Goal: Communication & Community: Share content

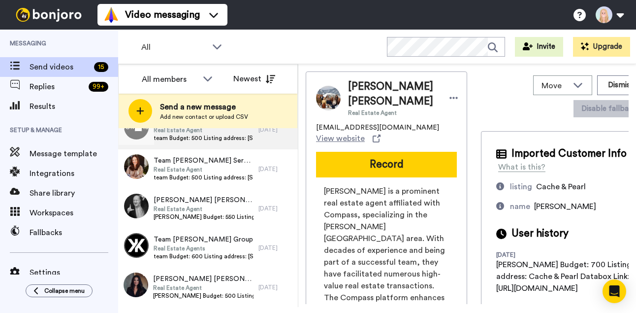
scroll to position [451, 0]
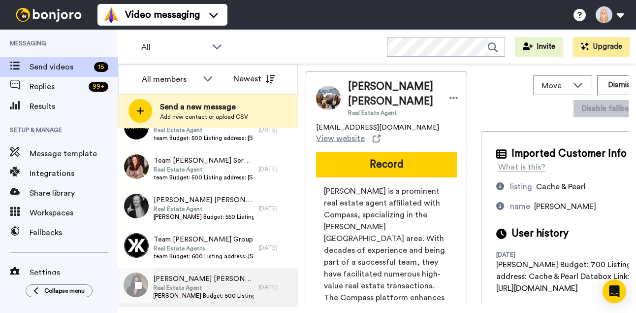
click at [204, 288] on span "Real Estate Agent" at bounding box center [203, 288] width 100 height 8
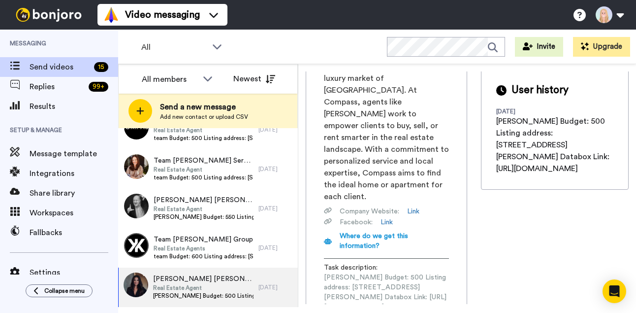
scroll to position [0, 133]
drag, startPoint x: 324, startPoint y: 242, endPoint x: 466, endPoint y: 242, distance: 141.8
click at [449, 272] on span "Rachel Budget: 500 Listing address: 277 S Jackson St Databox Link: https://app.…" at bounding box center [386, 291] width 125 height 39
copy span "https://app.databox.com/datawall/3024f1c0649e012ea839d02cfe771a6b3eb4bc6899f5c0"
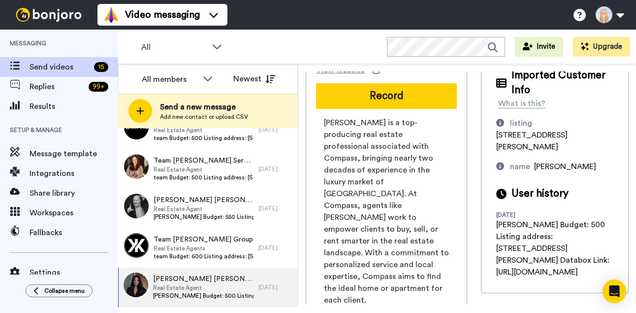
scroll to position [0, 0]
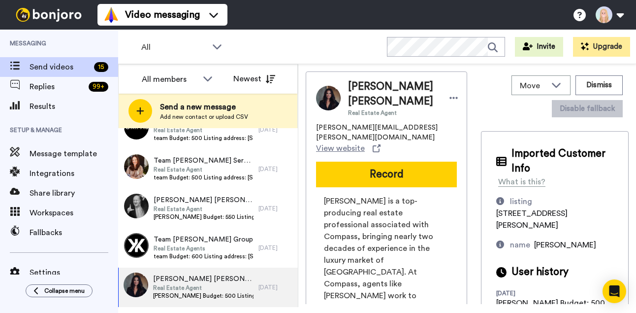
click at [335, 172] on button "Record" at bounding box center [386, 174] width 141 height 26
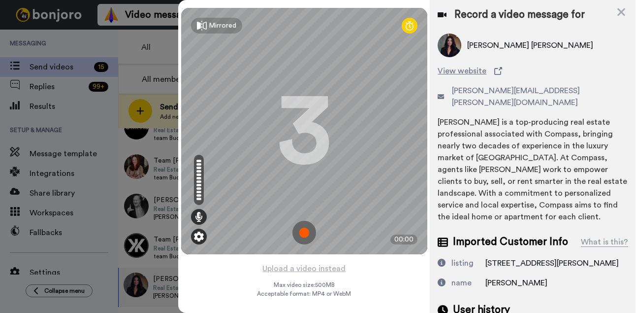
click at [202, 235] on img at bounding box center [199, 236] width 10 height 10
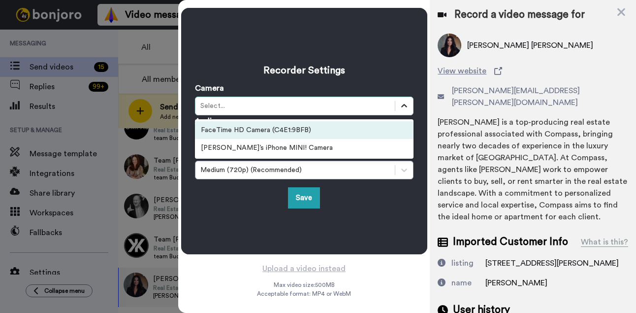
click at [399, 103] on icon at bounding box center [404, 106] width 10 height 10
click at [203, 62] on div "Recorder Settings Camera option FaceTime HD Camera (C4E1:9BFB) focused, 1 of 2.…" at bounding box center [304, 131] width 219 height 155
drag, startPoint x: 240, startPoint y: 104, endPoint x: 247, endPoint y: 103, distance: 7.5
click at [240, 104] on div "Select..." at bounding box center [294, 106] width 189 height 10
click at [288, 105] on div "Select..." at bounding box center [294, 106] width 189 height 10
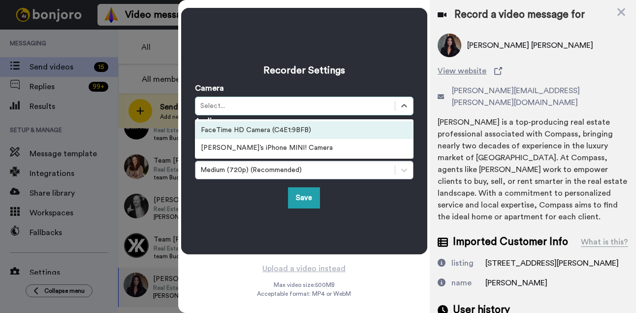
click at [402, 105] on icon at bounding box center [404, 106] width 10 height 10
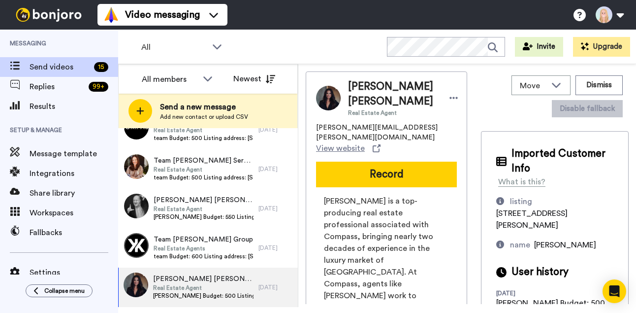
scroll to position [182, 0]
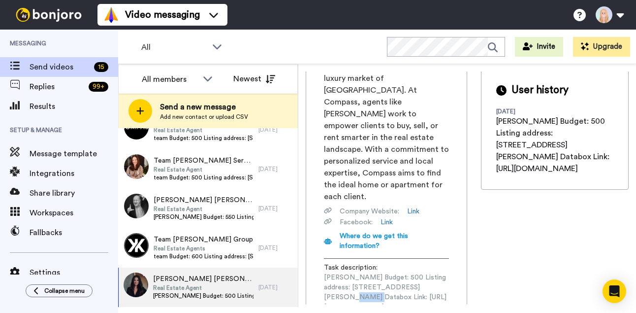
drag, startPoint x: 321, startPoint y: 240, endPoint x: 341, endPoint y: 241, distance: 20.2
click at [341, 241] on div "Rachel Gallegos is a top-producing real estate professional associated with Com…" at bounding box center [386, 176] width 141 height 327
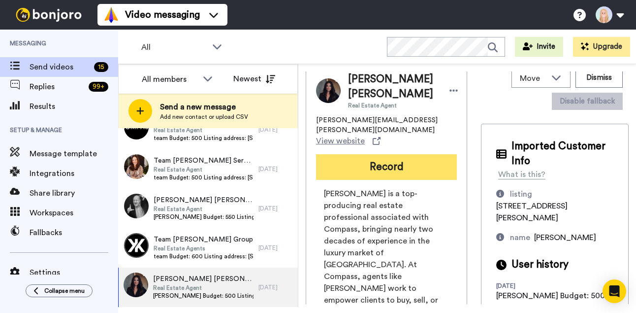
scroll to position [0, 0]
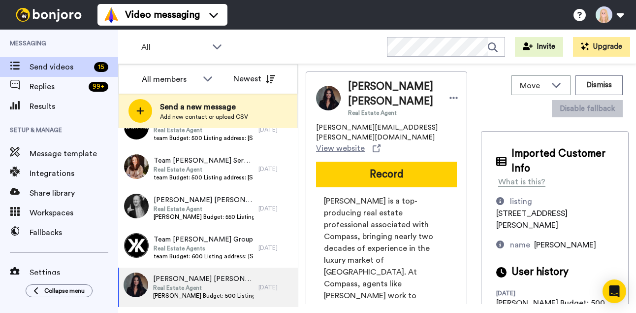
click at [385, 147] on div "Rachel Rachel Gallegos Real Estate Agent Rachel.Gallegos@compass.com View websi…" at bounding box center [386, 300] width 161 height 458
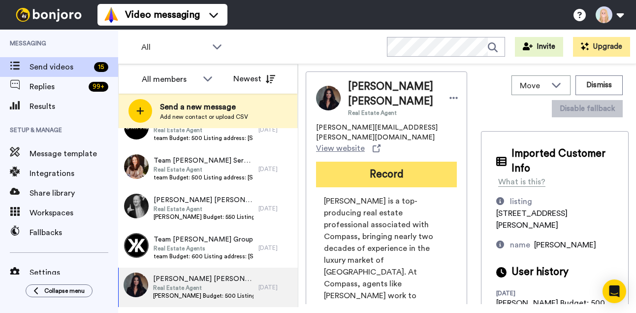
click at [392, 161] on button "Record" at bounding box center [386, 174] width 141 height 26
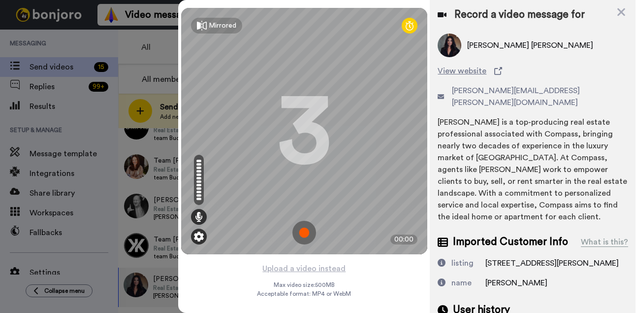
click at [199, 234] on img at bounding box center [199, 236] width 10 height 10
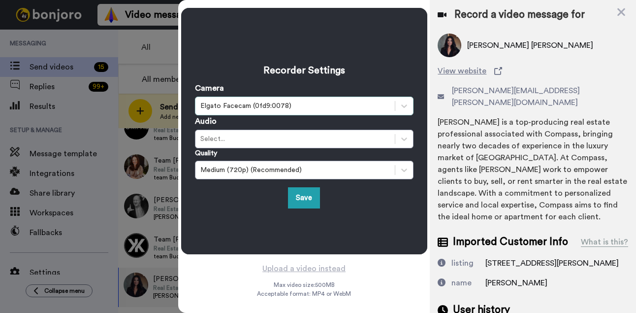
click at [295, 105] on div "Elgato Facecam (0fd9:0078)" at bounding box center [294, 106] width 189 height 10
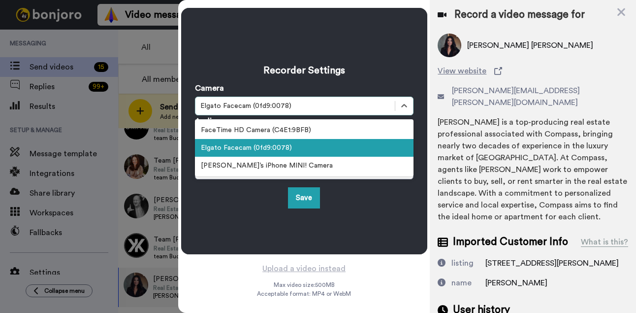
click at [266, 153] on div "Elgato Facecam (0fd9:0078)" at bounding box center [304, 148] width 219 height 18
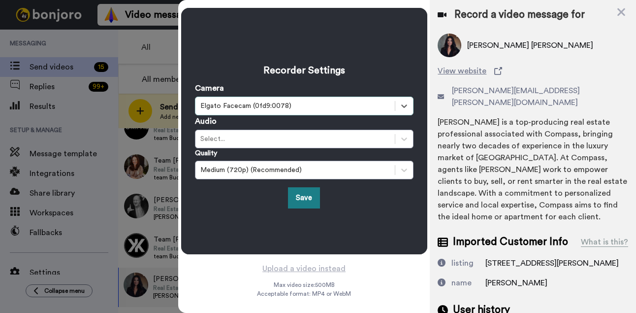
click at [304, 195] on button "Save" at bounding box center [304, 197] width 32 height 21
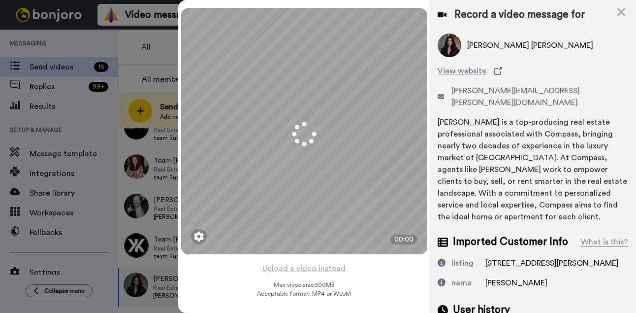
scroll to position [451, 0]
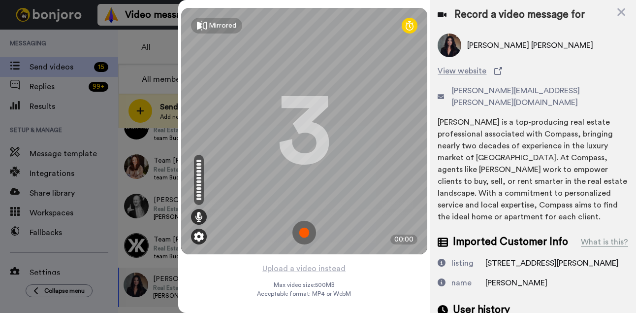
click at [205, 231] on div "Mirrored Redo 3 00:00" at bounding box center [304, 131] width 246 height 246
click at [198, 235] on img at bounding box center [199, 236] width 10 height 10
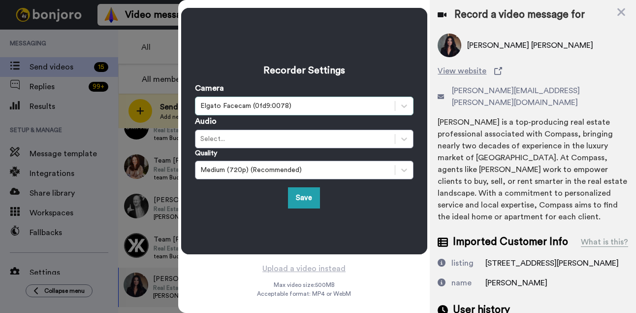
click at [286, 106] on div "Elgato Facecam (0fd9:0078)" at bounding box center [294, 106] width 189 height 10
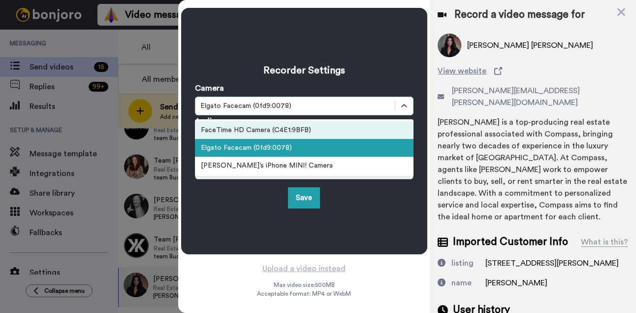
click at [279, 126] on div "FaceTime HD Camera (C4E1:9BFB)" at bounding box center [304, 130] width 219 height 18
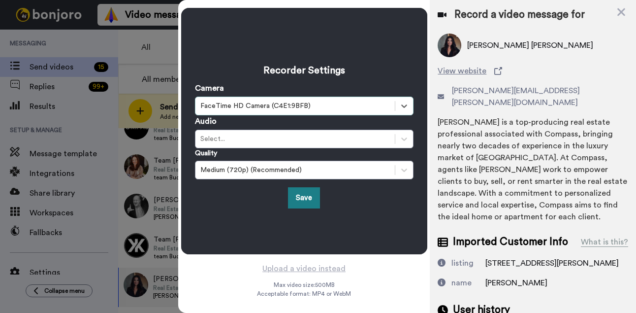
click at [309, 195] on button "Save" at bounding box center [304, 197] width 32 height 21
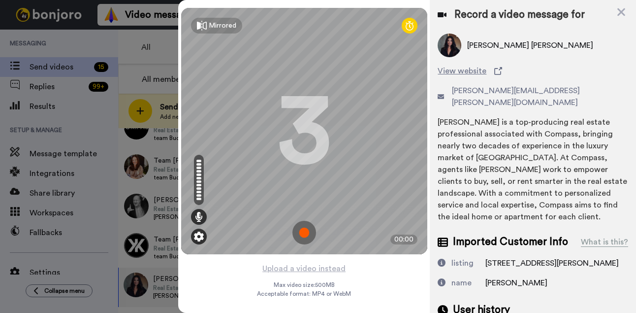
click at [198, 240] on img at bounding box center [199, 236] width 10 height 10
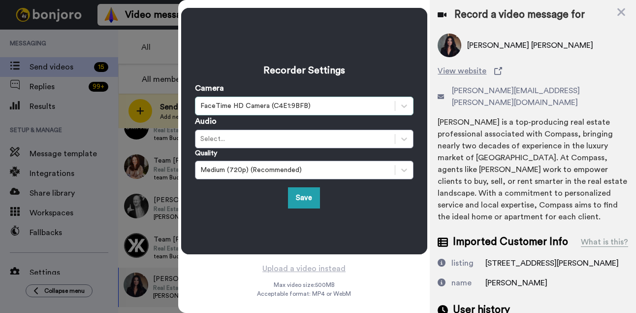
click at [266, 106] on div "FaceTime HD Camera (C4E1:9BFB)" at bounding box center [294, 106] width 189 height 10
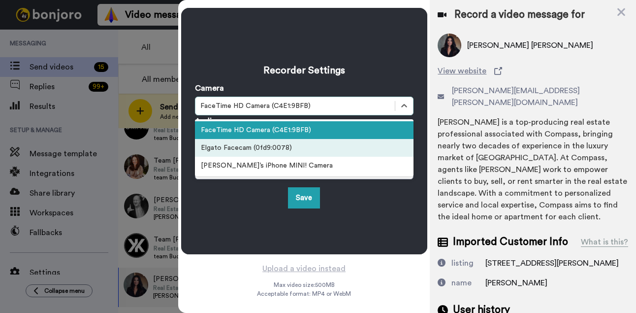
click at [255, 148] on div "Elgato Facecam (0fd9:0078)" at bounding box center [304, 148] width 219 height 18
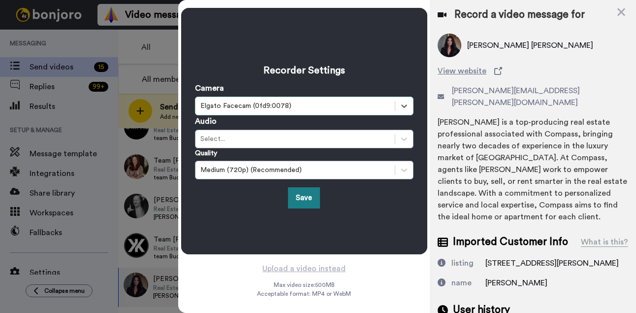
click at [309, 196] on button "Save" at bounding box center [304, 197] width 32 height 21
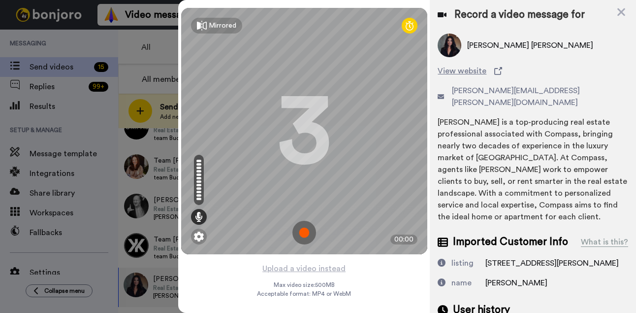
click at [306, 229] on img at bounding box center [304, 233] width 24 height 24
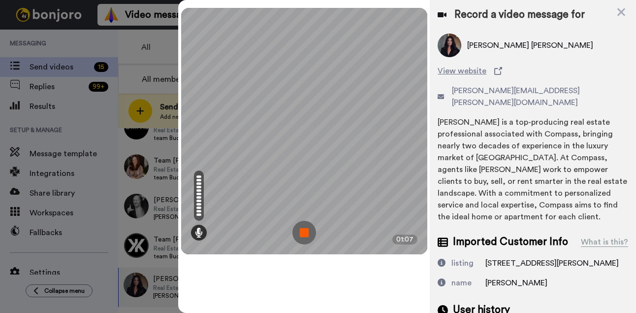
click at [306, 229] on img at bounding box center [304, 233] width 24 height 24
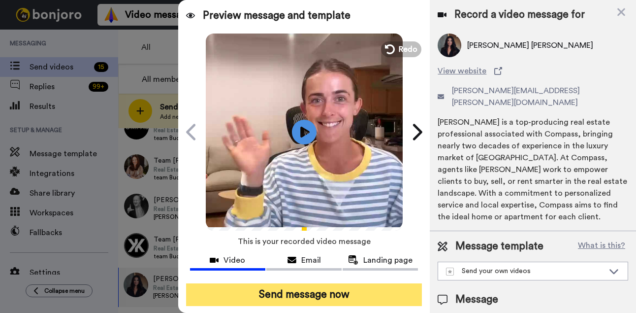
click at [320, 292] on button "Send message now" at bounding box center [304, 294] width 236 height 23
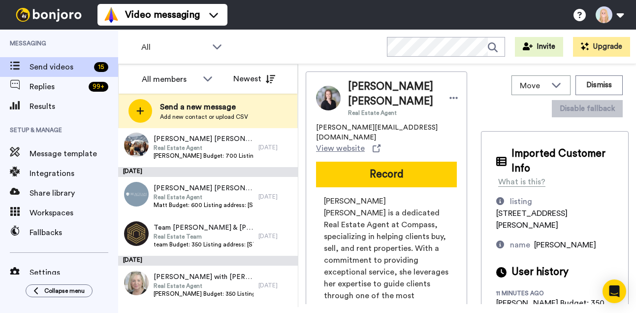
scroll to position [412, 0]
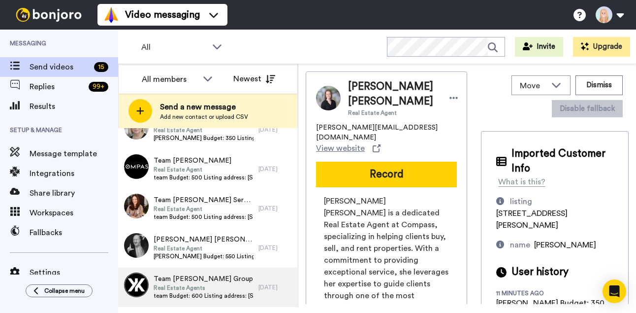
click at [221, 284] on span "Real Estate Agents" at bounding box center [204, 288] width 100 height 8
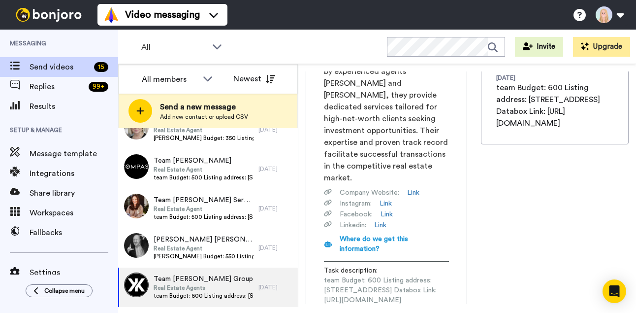
scroll to position [0, 137]
drag, startPoint x: 324, startPoint y: 241, endPoint x: 469, endPoint y: 247, distance: 144.8
click at [469, 247] on div "Team Kafin-Kessler Group Real Estate Agents isaac.kessler@compass.com View webs…" at bounding box center [467, 187] width 323 height 232
copy span "https://app.databox.com/datawall/6236fd01b96430b087caf536420a6db5227f1446899feb7"
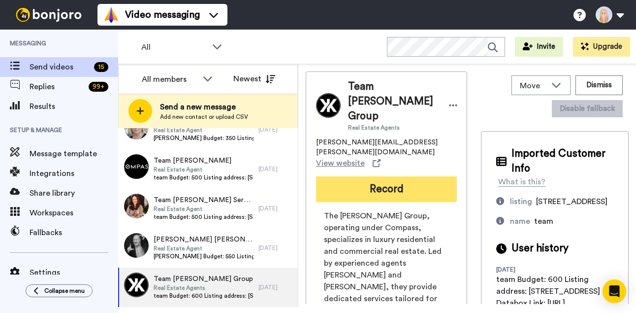
click at [316, 176] on button "Record" at bounding box center [386, 189] width 141 height 26
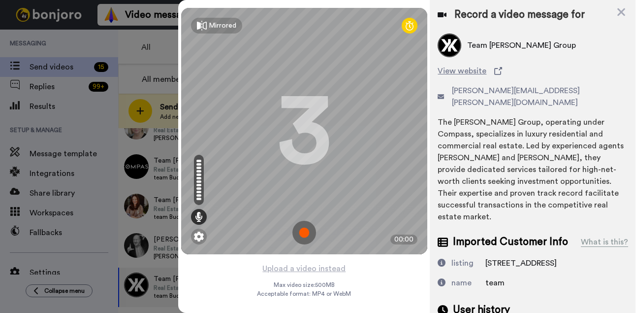
click at [305, 233] on img at bounding box center [304, 233] width 24 height 24
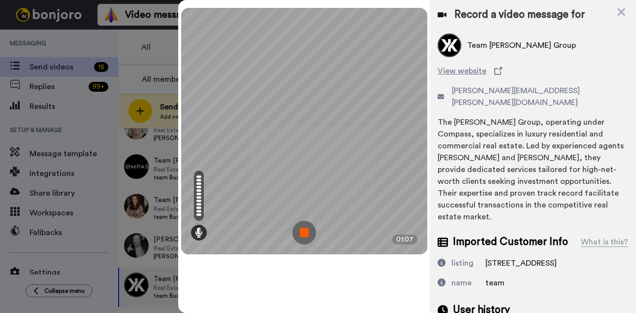
click at [305, 233] on img at bounding box center [304, 233] width 24 height 24
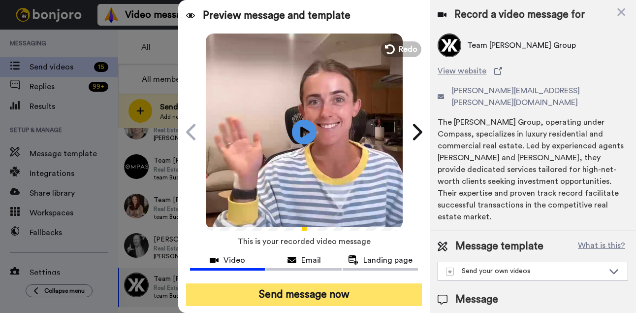
click at [321, 295] on button "Send message now" at bounding box center [304, 294] width 236 height 23
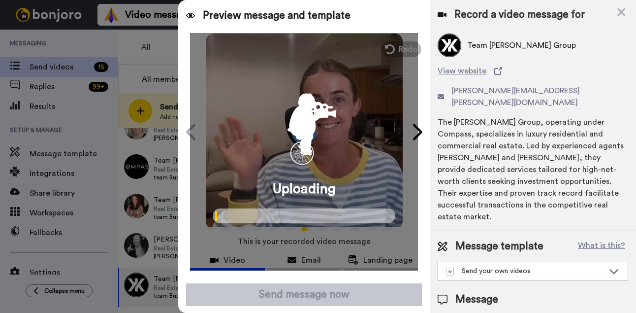
click at [313, 231] on div "Uploading" at bounding box center [304, 151] width 228 height 237
click at [402, 54] on div "Uploading" at bounding box center [304, 151] width 228 height 237
click at [411, 137] on div "Uploading" at bounding box center [304, 151] width 228 height 237
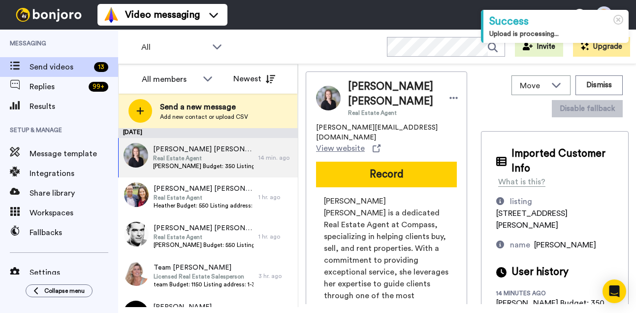
scroll to position [373, 0]
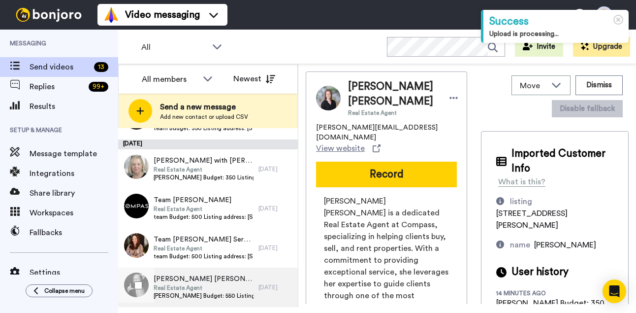
click at [217, 287] on span "Real Estate Agent" at bounding box center [204, 288] width 100 height 8
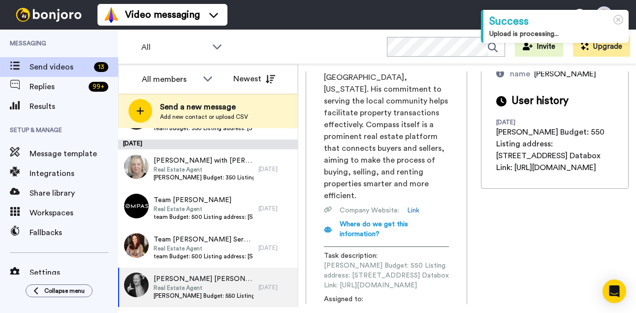
scroll to position [0, 138]
drag, startPoint x: 324, startPoint y: 241, endPoint x: 473, endPoint y: 244, distance: 149.2
click at [473, 243] on div "[PERSON_NAME] [PERSON_NAME] Real Estate Agent [PERSON_NAME][EMAIL_ADDRESS][PERS…" at bounding box center [467, 187] width 323 height 232
copy span "[URL][DOMAIN_NAME]"
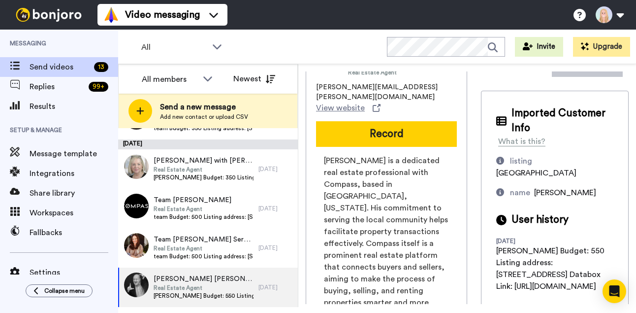
scroll to position [0, 0]
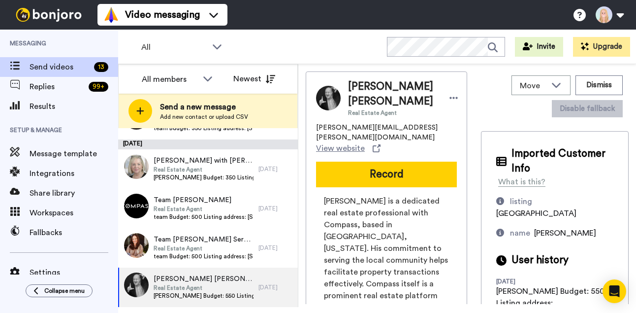
click at [328, 167] on button "Record" at bounding box center [386, 174] width 141 height 26
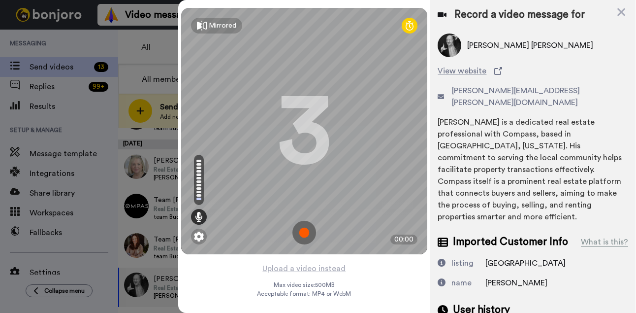
click at [303, 231] on img at bounding box center [304, 233] width 24 height 24
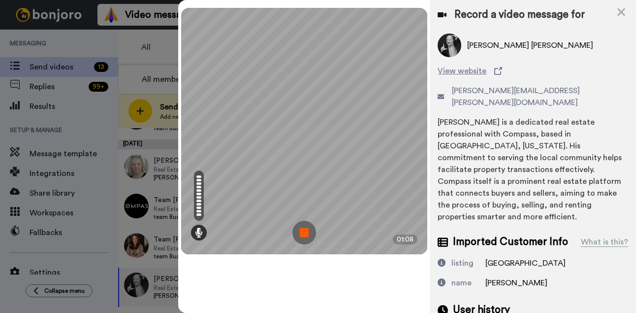
click at [303, 231] on img at bounding box center [304, 233] width 24 height 24
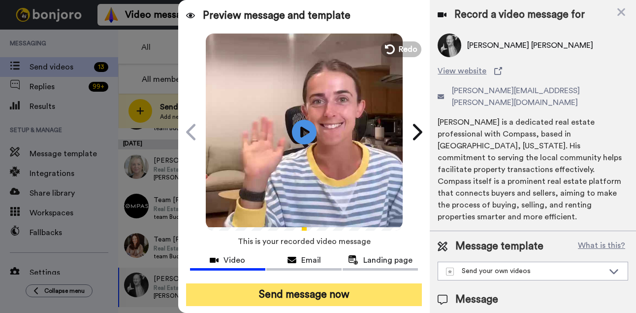
click at [329, 295] on button "Send message now" at bounding box center [304, 294] width 236 height 23
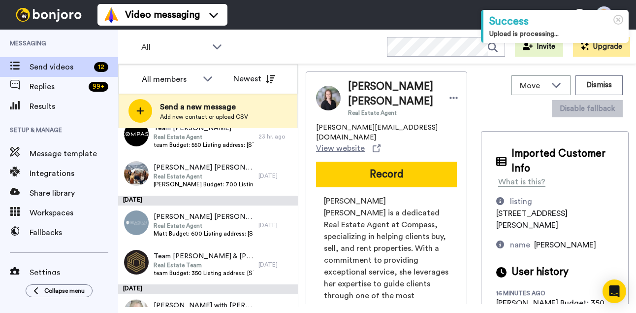
scroll to position [333, 0]
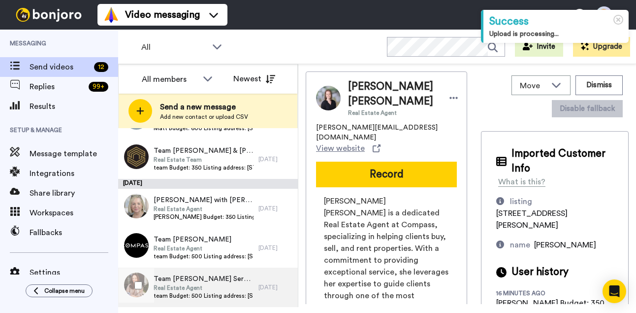
click at [224, 290] on span "Real Estate Agent" at bounding box center [204, 288] width 100 height 8
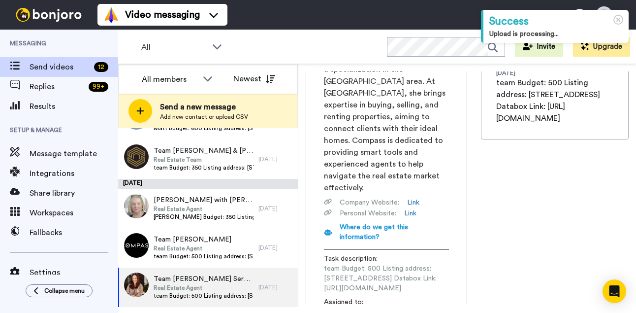
scroll to position [0, 136]
drag, startPoint x: 325, startPoint y: 241, endPoint x: 466, endPoint y: 241, distance: 140.8
click at [467, 241] on div "Team Nancy Serpentine & Kay Pellegrini Real Estate Agent nancy.serpentine@compa…" at bounding box center [467, 187] width 323 height 232
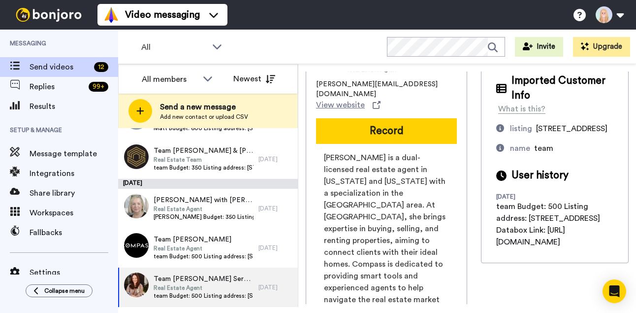
scroll to position [69, 0]
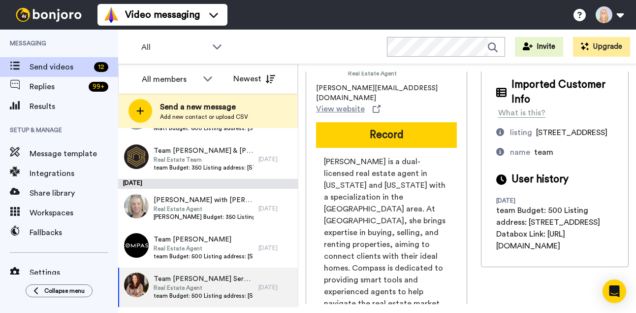
click at [316, 122] on button "Record" at bounding box center [386, 135] width 141 height 26
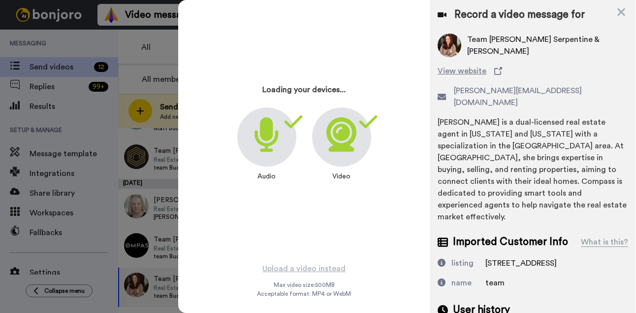
click at [312, 108] on div "Audio Video" at bounding box center [304, 146] width 134 height 79
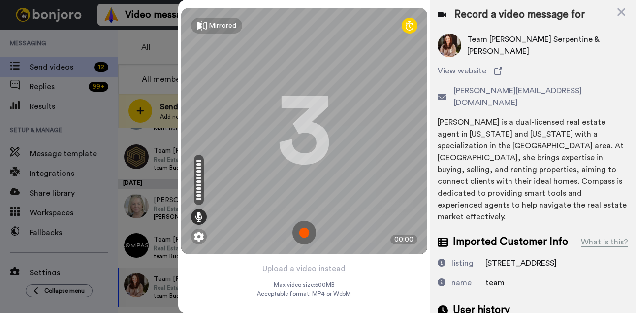
click at [306, 232] on img at bounding box center [304, 233] width 24 height 24
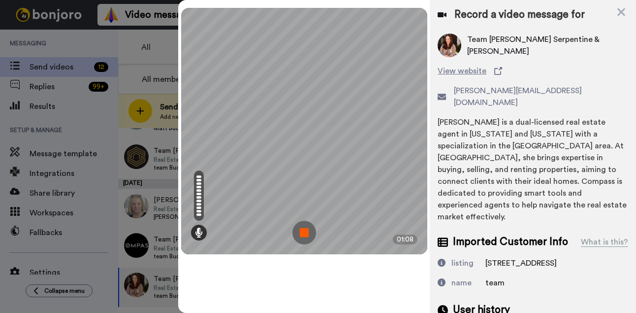
click at [306, 232] on img at bounding box center [304, 233] width 24 height 24
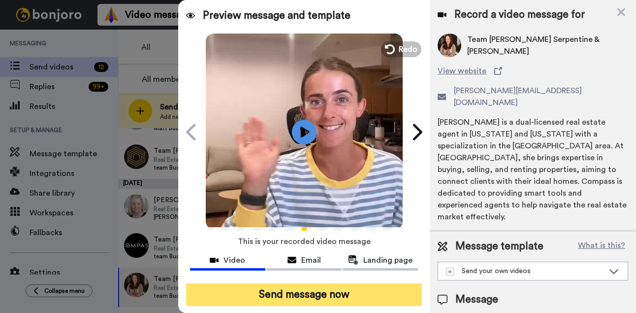
click at [343, 299] on button "Send message now" at bounding box center [304, 294] width 236 height 23
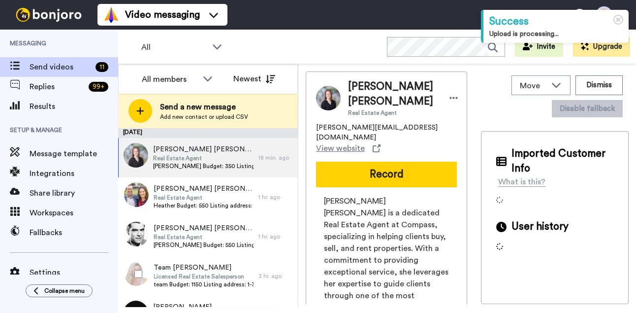
scroll to position [294, 0]
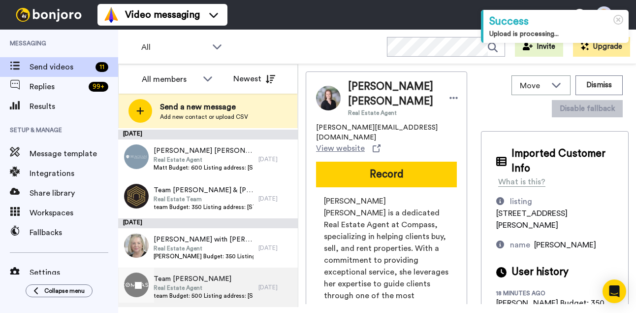
click at [207, 295] on span "team Budget: 500 Listing address: 1441 Pine St Databox Link: https://app.databo…" at bounding box center [204, 295] width 100 height 8
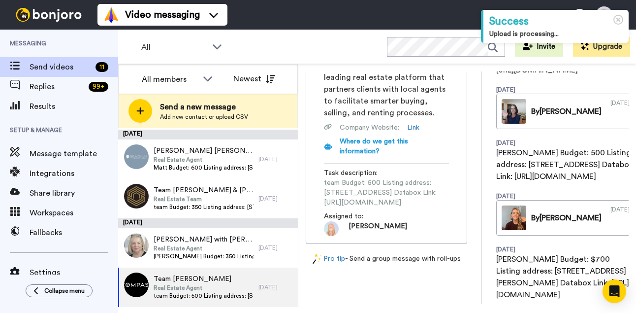
scroll to position [0, 134]
drag, startPoint x: 324, startPoint y: 169, endPoint x: 469, endPoint y: 171, distance: 144.7
click at [469, 171] on div "Team Alisha O'Connor Real Estate Agent alisha.oconnor@compass.com View website …" at bounding box center [467, 187] width 323 height 232
copy span "https://app.databox.com/datawall/f5ea3f9149895cc3f49025f3b507051d620048689a34cd"
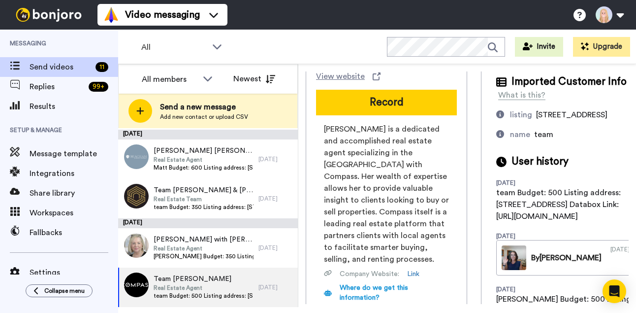
scroll to position [0, 0]
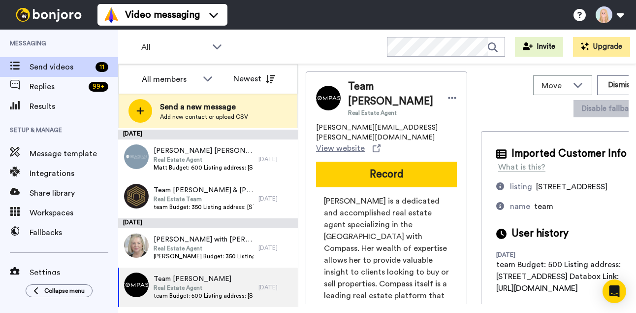
click at [316, 167] on button "Record" at bounding box center [386, 174] width 141 height 26
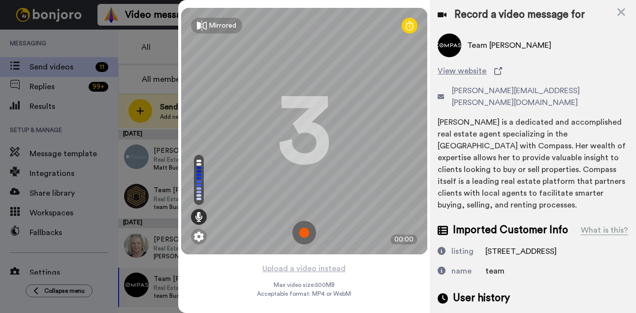
click at [307, 232] on img at bounding box center [304, 233] width 24 height 24
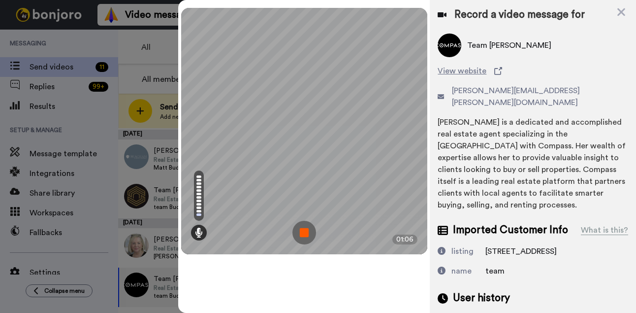
click at [307, 232] on img at bounding box center [304, 233] width 24 height 24
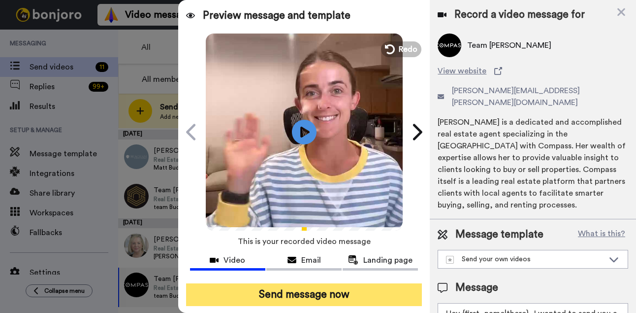
click at [338, 297] on button "Send message now" at bounding box center [304, 294] width 236 height 23
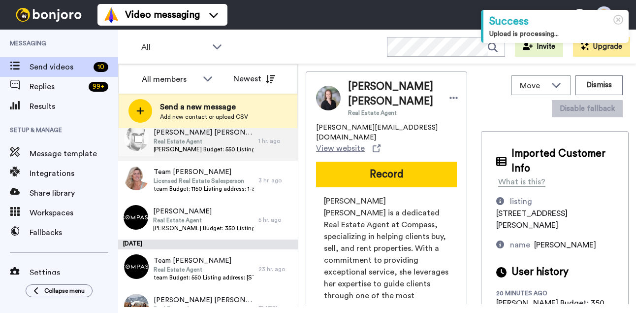
scroll to position [254, 0]
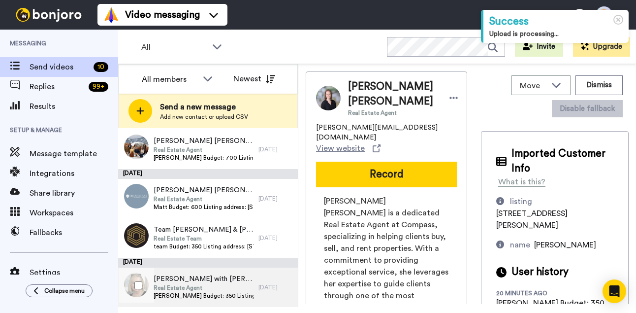
click at [221, 282] on span "Denise Denise Joiner with Beacham & Company" at bounding box center [204, 279] width 100 height 10
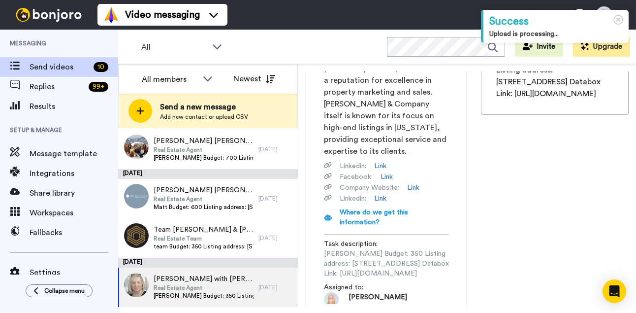
scroll to position [0, 131]
drag, startPoint x: 324, startPoint y: 241, endPoint x: 470, endPoint y: 241, distance: 145.7
click at [470, 240] on div "Denise Denise Joiner with Beacham & Company Real Estate Agent denisejoiner@beac…" at bounding box center [467, 187] width 323 height 232
copy span "https://app.databox.com/datawall/a58fa7fd2c516c075fcf4e793f9d402126021a4689a36ca"
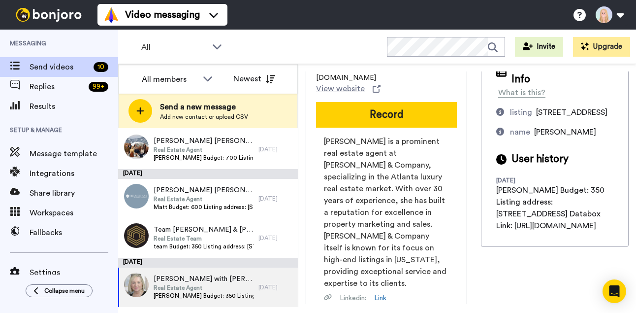
scroll to position [88, 0]
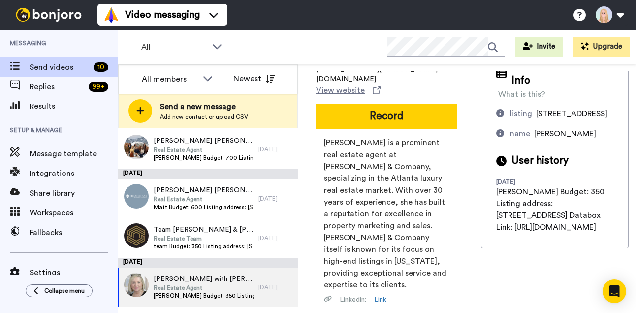
click at [316, 103] on button "Record" at bounding box center [386, 116] width 141 height 26
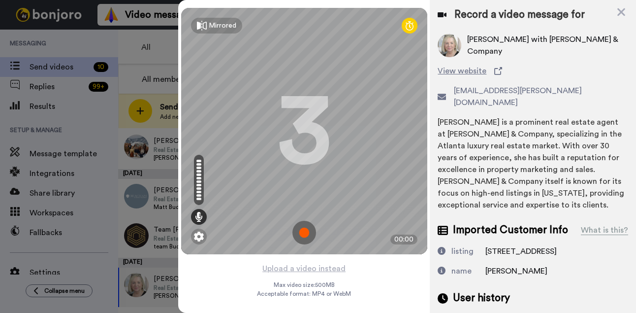
click at [304, 230] on img at bounding box center [304, 233] width 24 height 24
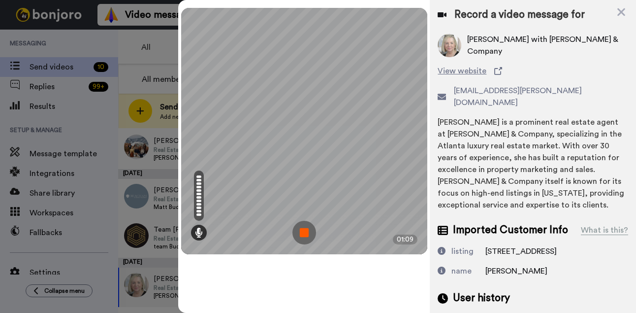
click at [304, 230] on img at bounding box center [304, 233] width 24 height 24
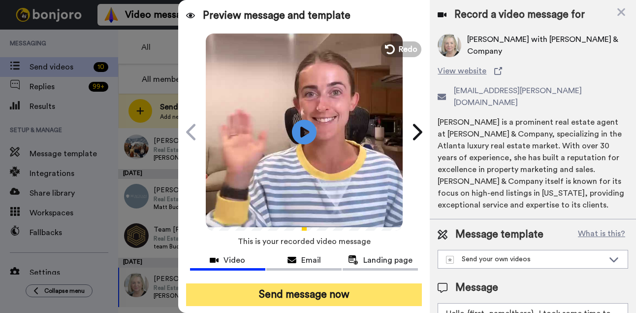
click at [343, 290] on button "Send message now" at bounding box center [304, 294] width 236 height 23
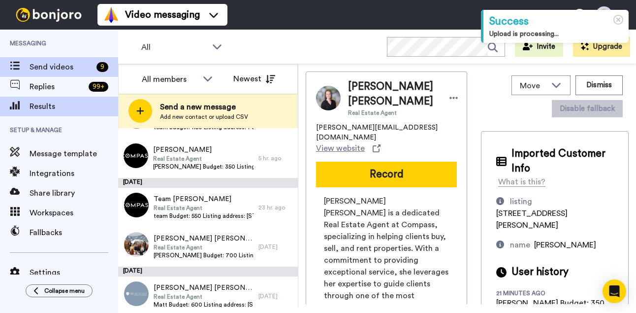
scroll to position [205, 0]
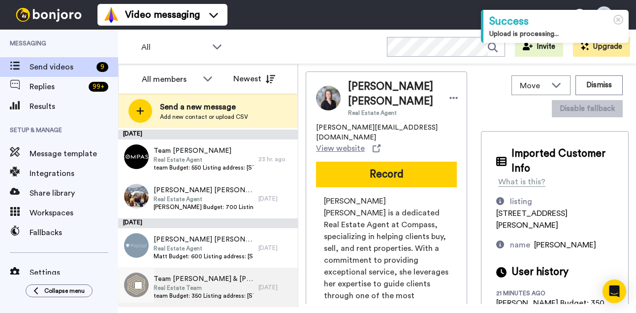
click at [217, 291] on span "team Budget: 350 Listing address: [STREET_ADDRESS] Databox Link: [URL][DOMAIN_N…" at bounding box center [204, 295] width 100 height 8
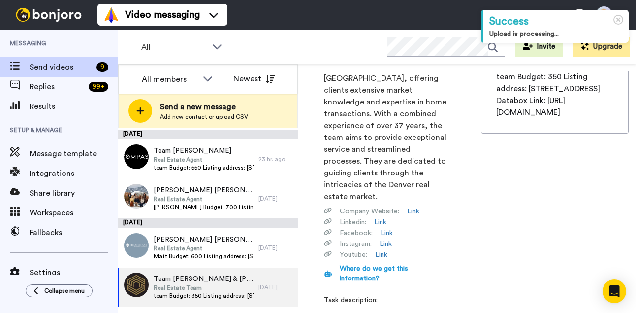
scroll to position [0, 137]
drag, startPoint x: 325, startPoint y: 241, endPoint x: 469, endPoint y: 241, distance: 143.7
click at [468, 241] on div "Team [PERSON_NAME] & [PERSON_NAME] Team Real Estate Team [PERSON_NAME][EMAIL_AD…" at bounding box center [467, 187] width 323 height 232
copy span "[URL][DOMAIN_NAME]"
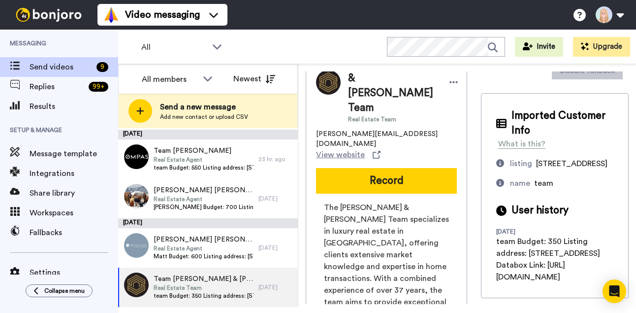
scroll to position [26, 0]
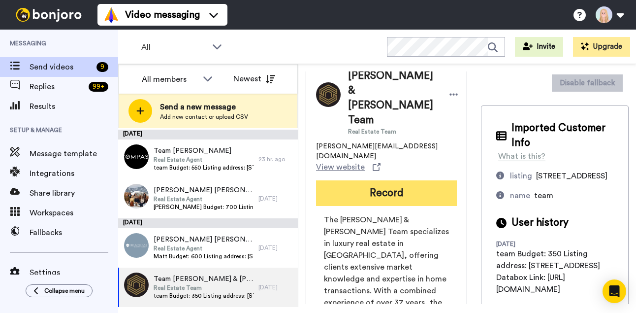
click at [316, 180] on button "Record" at bounding box center [386, 193] width 141 height 26
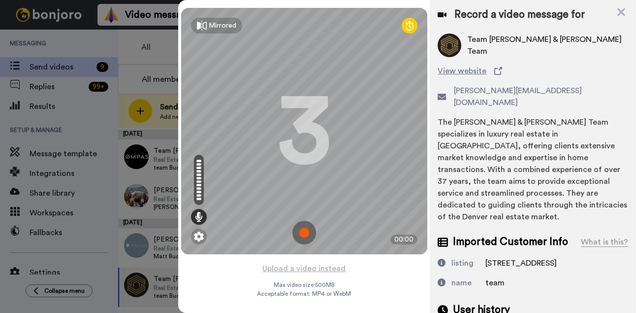
click at [301, 234] on img at bounding box center [304, 233] width 24 height 24
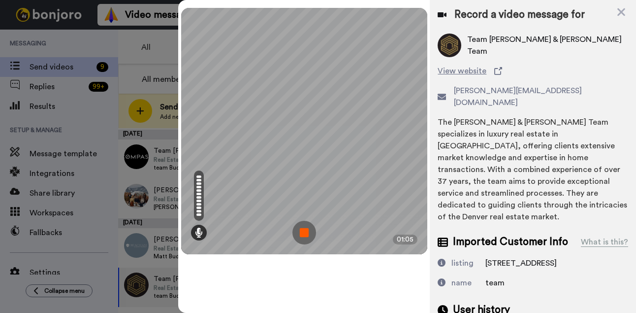
click at [301, 234] on img at bounding box center [304, 233] width 24 height 24
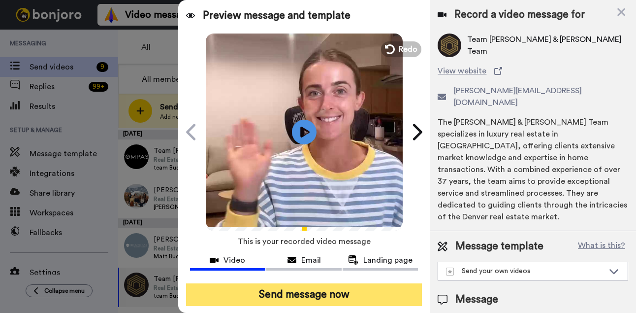
click at [330, 292] on button "Send message now" at bounding box center [304, 294] width 236 height 23
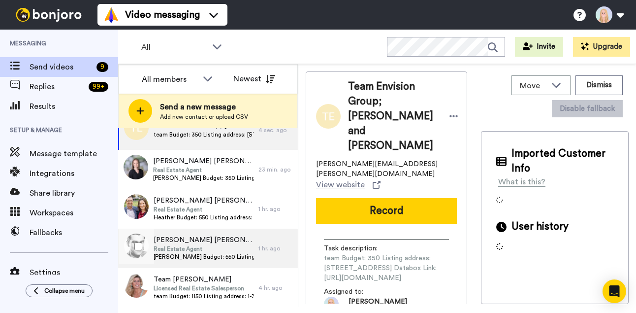
scroll to position [205, 0]
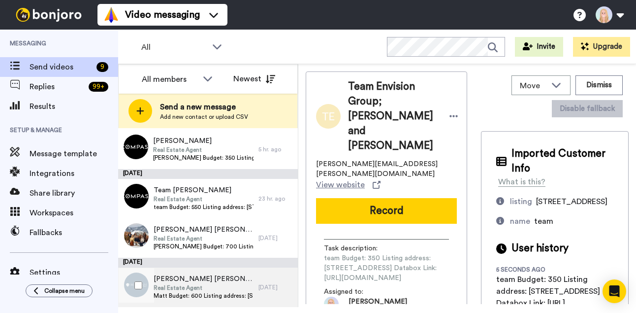
click at [202, 295] on span "Matt Budget: 600 Listing address: 24 Becker Pl NW Databox Link: https://app.dat…" at bounding box center [204, 295] width 100 height 8
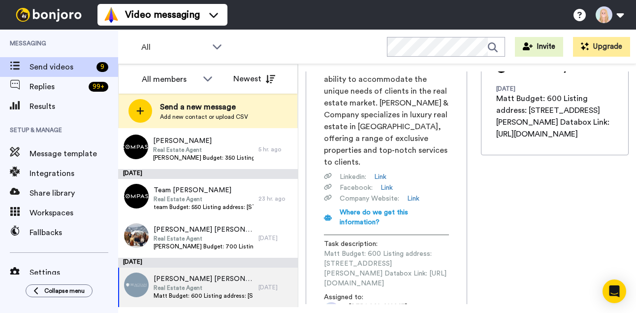
scroll to position [0, 140]
drag, startPoint x: 334, startPoint y: 242, endPoint x: 472, endPoint y: 237, distance: 137.9
click at [472, 237] on div "Matt Matt Meister Real Estate Agent mattmeister@beacham.com View website Record…" at bounding box center [467, 187] width 323 height 232
copy span "https://app.databox.com/datawall/9770f88da702ad00c5c20d58fe02aa8b2216770689b5462"
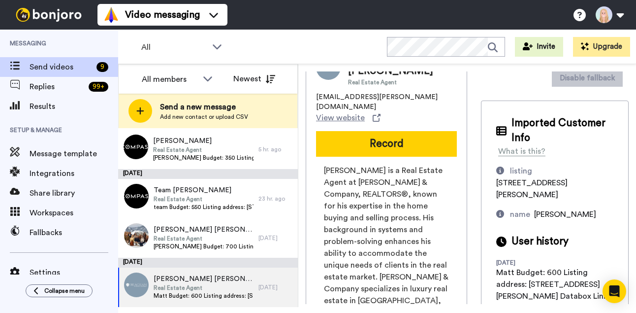
scroll to position [0, 0]
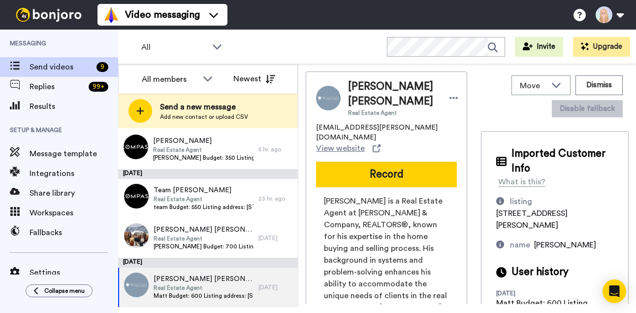
click at [316, 163] on button "Record" at bounding box center [386, 174] width 141 height 26
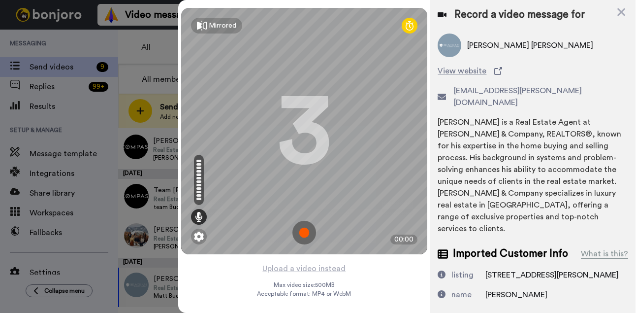
click at [306, 228] on img at bounding box center [304, 233] width 24 height 24
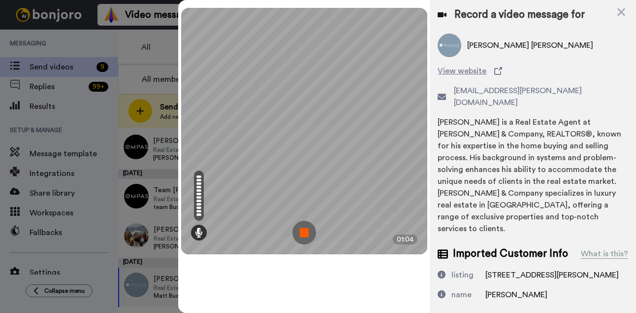
click at [306, 228] on img at bounding box center [304, 233] width 24 height 24
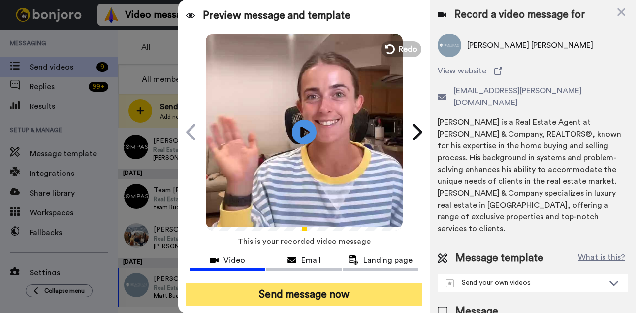
click at [324, 297] on button "Send message now" at bounding box center [304, 294] width 236 height 23
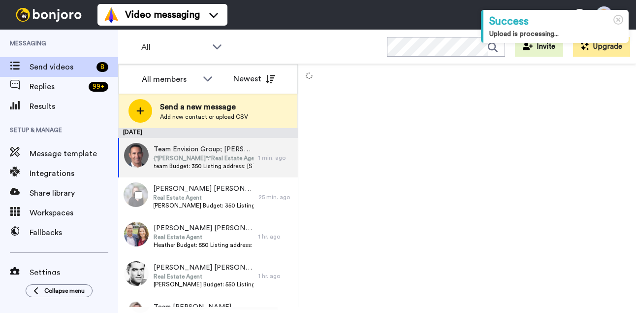
scroll to position [156, 0]
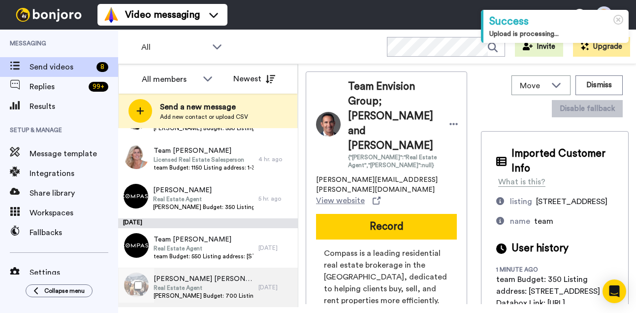
click at [229, 290] on span "Real Estate Agent" at bounding box center [204, 288] width 100 height 8
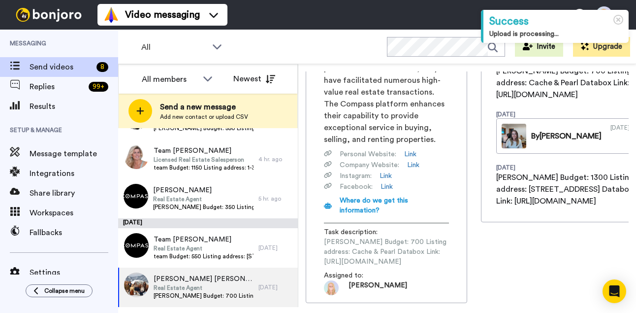
scroll to position [0, 133]
drag, startPoint x: 324, startPoint y: 242, endPoint x: 472, endPoint y: 239, distance: 148.2
click at [472, 239] on div "[PERSON_NAME] [PERSON_NAME] Real Estate Agent [EMAIL_ADDRESS][DOMAIN_NAME] View…" at bounding box center [467, 187] width 323 height 232
copy span "[URL][DOMAIN_NAME]"
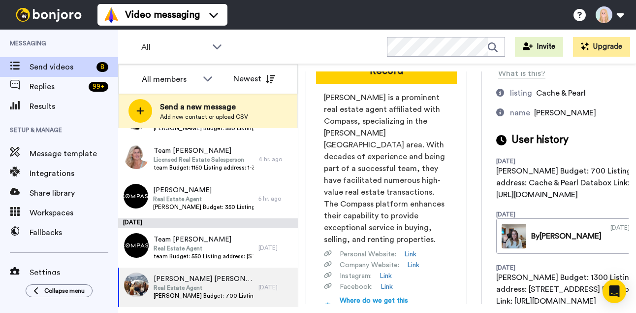
scroll to position [0, 0]
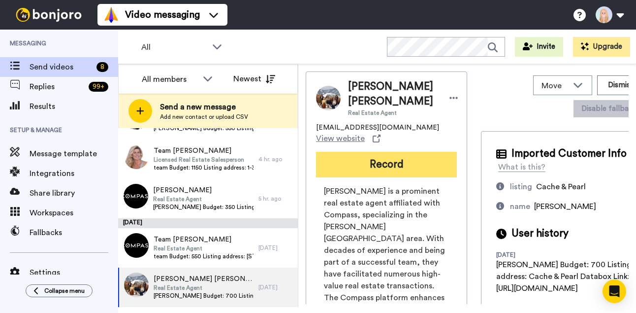
click at [316, 159] on button "Record" at bounding box center [386, 165] width 141 height 26
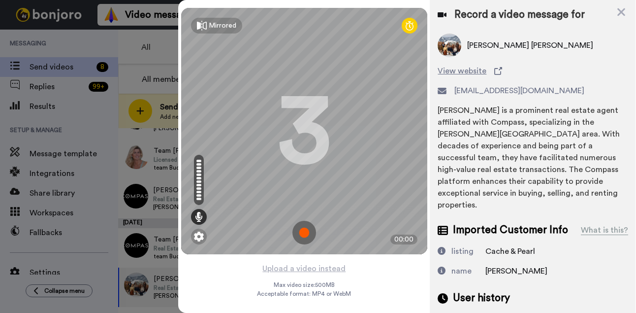
click at [305, 233] on img at bounding box center [304, 233] width 24 height 24
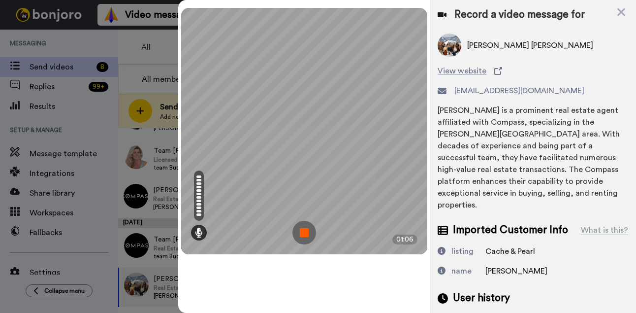
click at [305, 233] on img at bounding box center [304, 233] width 24 height 24
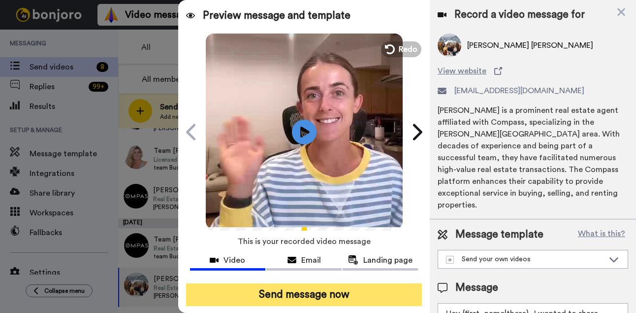
click at [309, 290] on button "Send message now" at bounding box center [304, 294] width 236 height 23
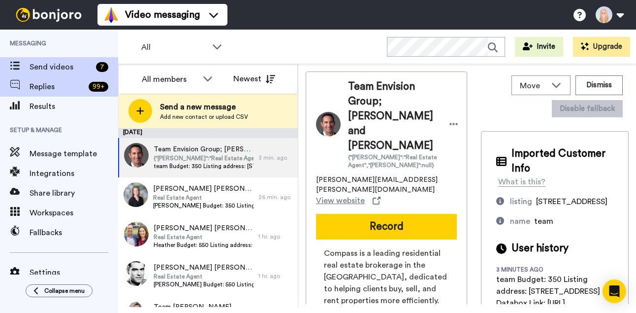
scroll to position [117, 0]
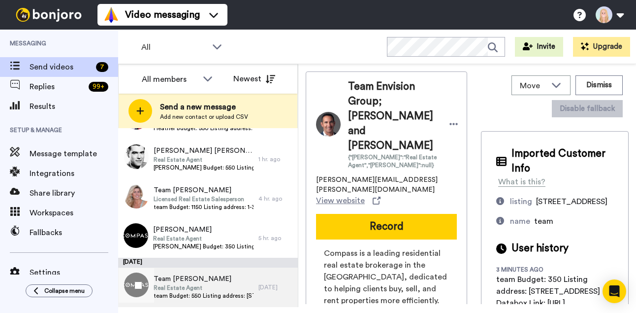
click at [193, 283] on span "Team Susie McKibben" at bounding box center [204, 279] width 100 height 10
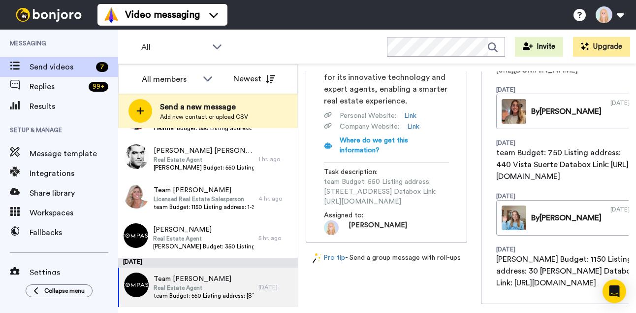
scroll to position [0, 138]
drag, startPoint x: 324, startPoint y: 169, endPoint x: 468, endPoint y: 169, distance: 143.2
click at [468, 169] on div "Team Susie McKibben Real Estate Agent susie.mckibben@compass.com View website R…" at bounding box center [467, 187] width 323 height 232
copy span "https://app.databox.com/datawall/9a3c0d19c2f69a5c6fd3572ac23d6a8b283f5e8689ce9a6"
drag, startPoint x: 231, startPoint y: 290, endPoint x: 242, endPoint y: 284, distance: 12.6
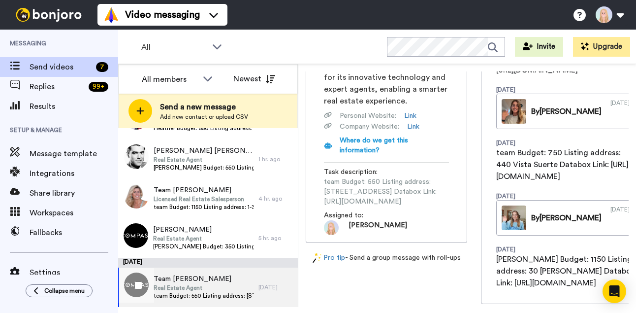
click at [231, 290] on span "Real Estate Agent" at bounding box center [204, 288] width 100 height 8
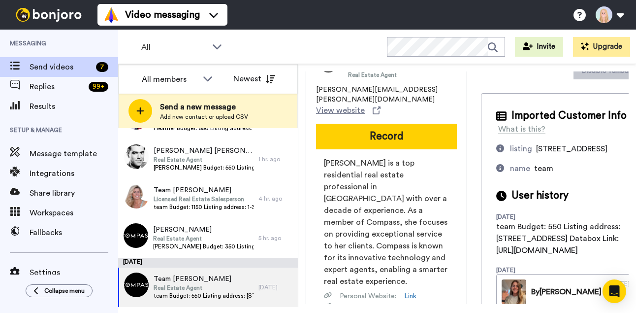
scroll to position [0, 0]
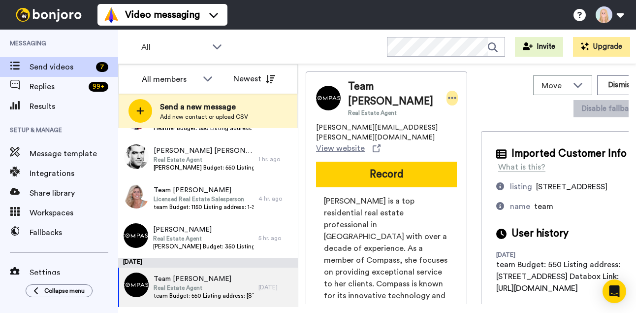
click at [448, 96] on icon at bounding box center [452, 98] width 9 height 10
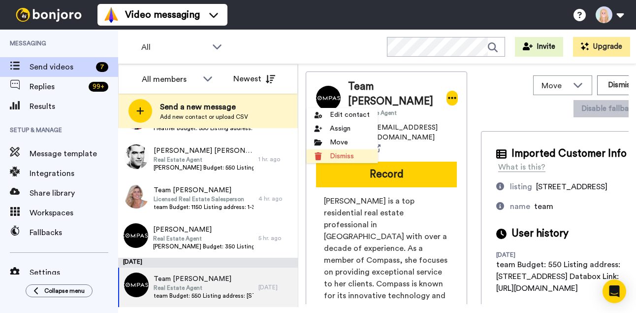
click at [345, 157] on li "Dismiss" at bounding box center [341, 156] width 71 height 14
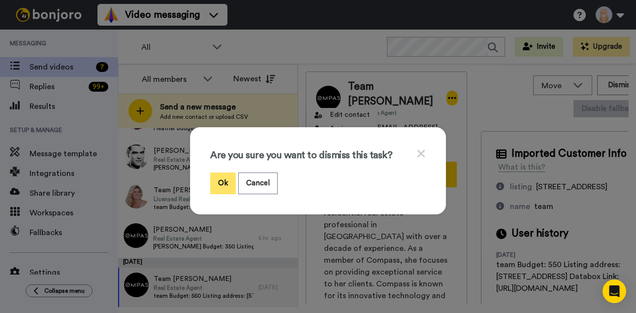
drag, startPoint x: 223, startPoint y: 183, endPoint x: 224, endPoint y: 127, distance: 55.6
click at [223, 183] on button "Ok" at bounding box center [223, 182] width 26 height 21
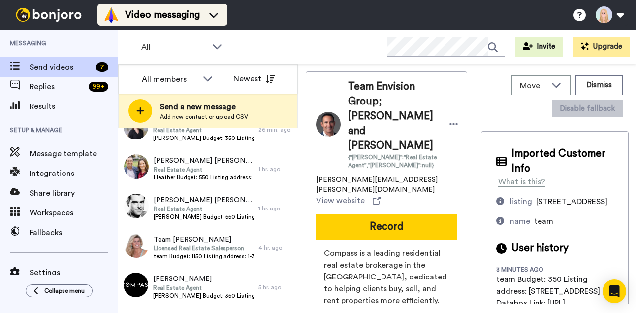
scroll to position [67, 0]
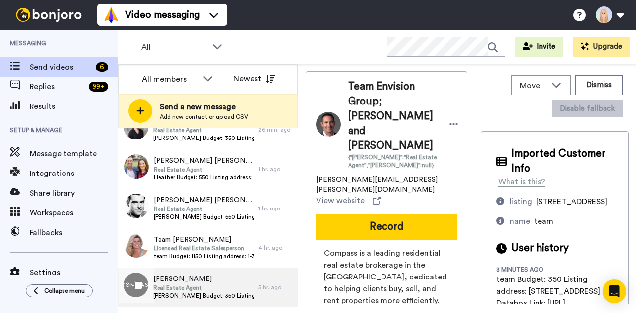
click at [221, 300] on div "Andrew Andrew Rayas Real Estate Agent Andrew Budget: 350 Listing address: 4938 …" at bounding box center [203, 287] width 100 height 27
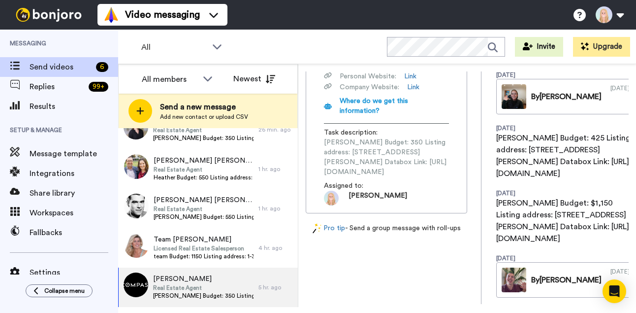
scroll to position [0, 137]
drag, startPoint x: 323, startPoint y: 144, endPoint x: 470, endPoint y: 144, distance: 146.2
click at [470, 144] on div "Andrew Andrew Rayas Real Estate Agent andrew.rayas@compass.com View website Rec…" at bounding box center [467, 187] width 323 height 232
copy span "https://app.databox.com/datawall/91f784c654d29bdde3ee739b9e38f6a711aa5d0689df0a6"
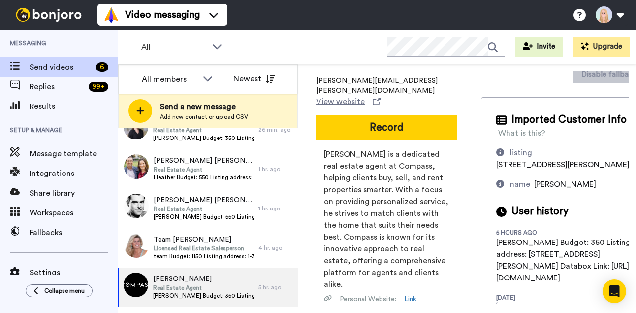
scroll to position [0, 0]
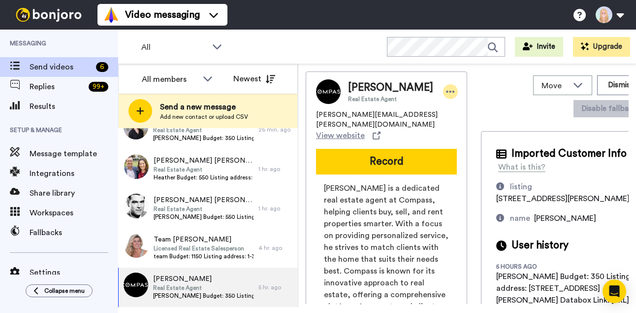
click at [446, 95] on icon at bounding box center [450, 92] width 9 height 10
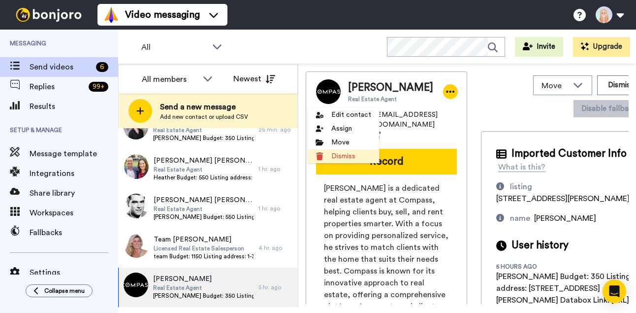
click at [344, 153] on li "Dismiss" at bounding box center [343, 156] width 71 height 14
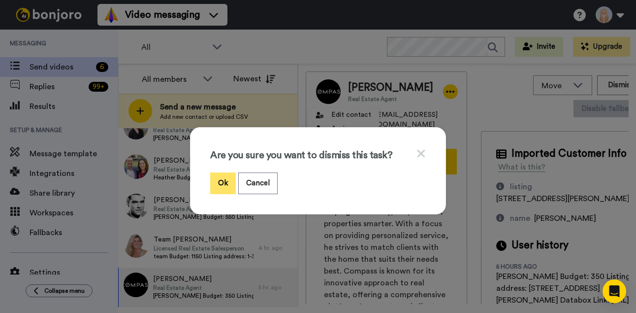
click at [224, 184] on button "Ok" at bounding box center [223, 182] width 26 height 21
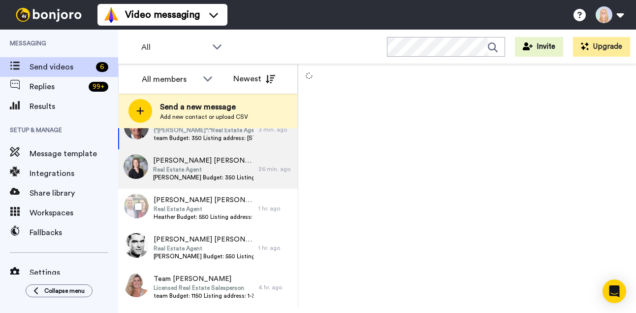
scroll to position [28, 0]
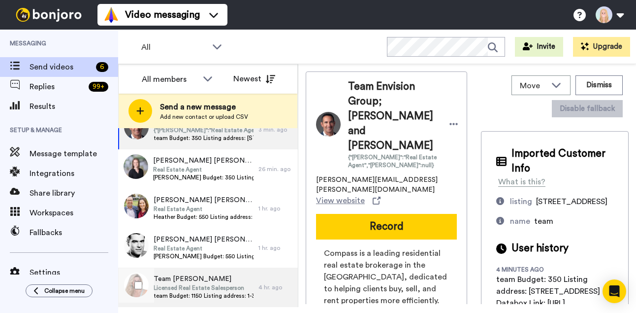
click at [220, 291] on span "team Budget: 1150 Listing address: 1-3 & 3a Reeds Way Databox Link: https://app…" at bounding box center [204, 295] width 100 height 8
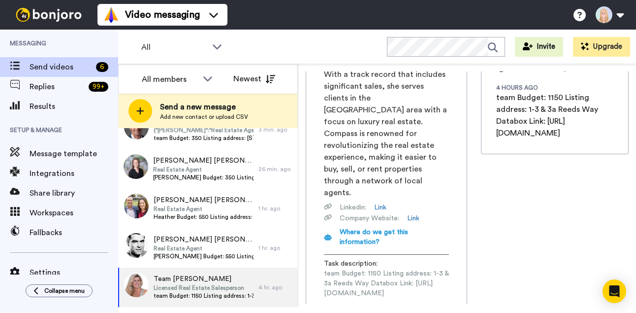
scroll to position [0, 134]
drag, startPoint x: 325, startPoint y: 241, endPoint x: 467, endPoint y: 240, distance: 141.8
click at [467, 240] on div "Team Marybeth Gilmartin-Baugher Licensed Real Estate Salesperson marybeth.gilma…" at bounding box center [386, 112] width 161 height 444
copy span "https://app.databox.com/datawall/1321d28746c5555f5c7579c9375ec24f53c3c64689e07f9"
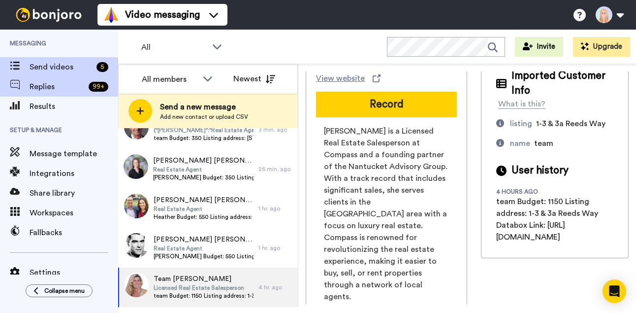
scroll to position [0, 0]
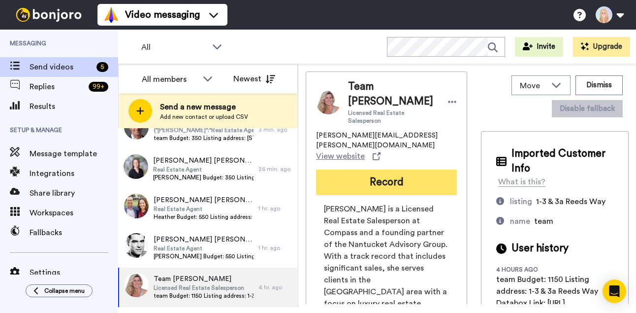
click at [317, 169] on button "Record" at bounding box center [386, 182] width 141 height 26
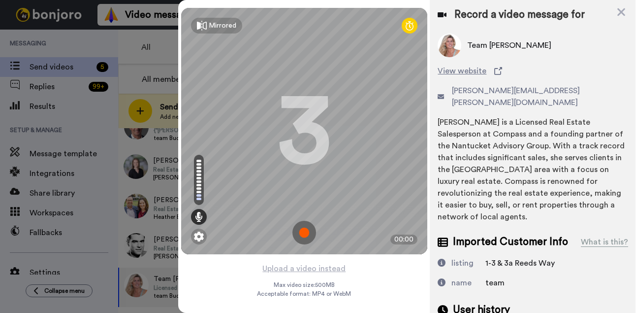
click at [304, 230] on img at bounding box center [304, 233] width 24 height 24
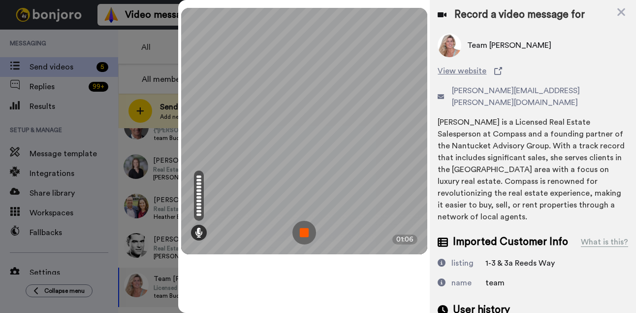
click at [304, 230] on img at bounding box center [304, 233] width 24 height 24
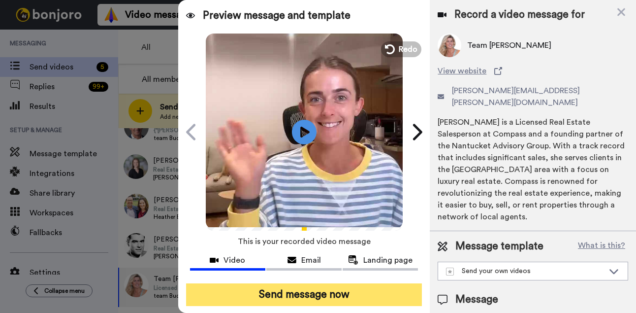
click at [353, 288] on button "Send message now" at bounding box center [304, 294] width 236 height 23
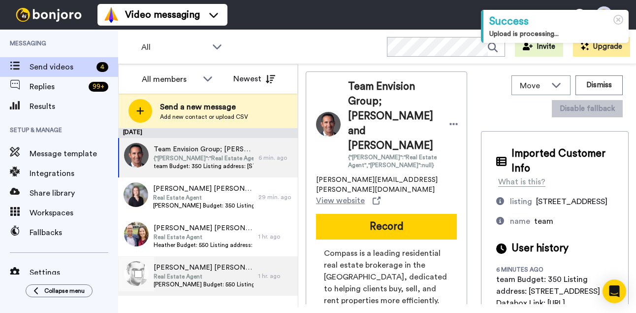
click at [209, 281] on span "[PERSON_NAME] Budget: 550 Listing address: [STREET_ADDRESS] Databox Link: [URL]…" at bounding box center [204, 284] width 100 height 8
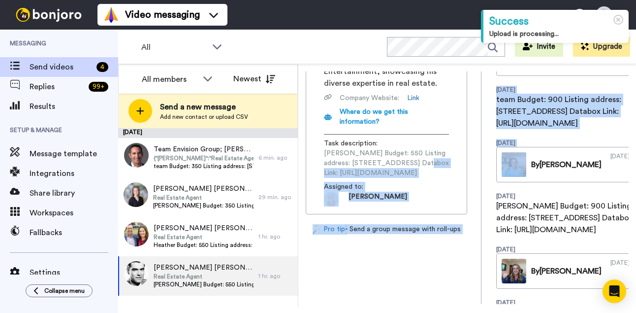
scroll to position [0, 134]
drag, startPoint x: 346, startPoint y: 142, endPoint x: 468, endPoint y: 142, distance: 122.6
click at [468, 142] on div "[PERSON_NAME] [PERSON_NAME] Real Estate Agent [PERSON_NAME][EMAIL_ADDRESS][PERS…" at bounding box center [467, 187] width 323 height 232
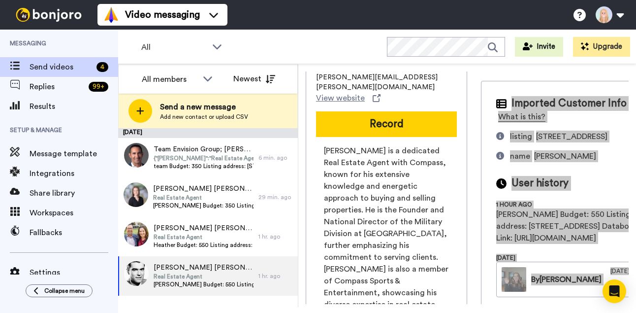
scroll to position [1, 0]
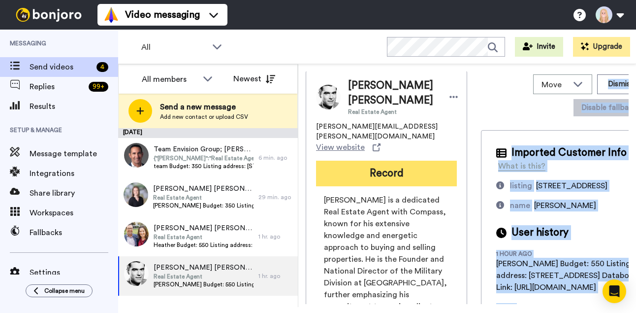
click at [316, 164] on button "Record" at bounding box center [386, 173] width 141 height 26
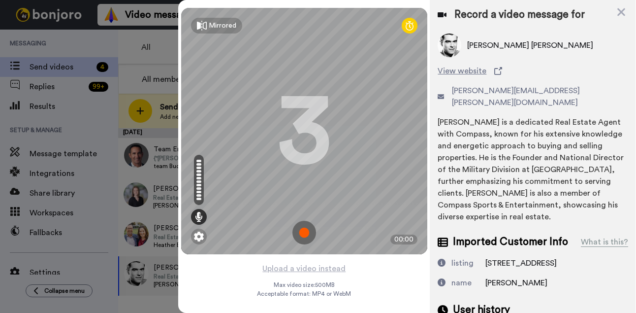
click at [304, 231] on img at bounding box center [304, 233] width 24 height 24
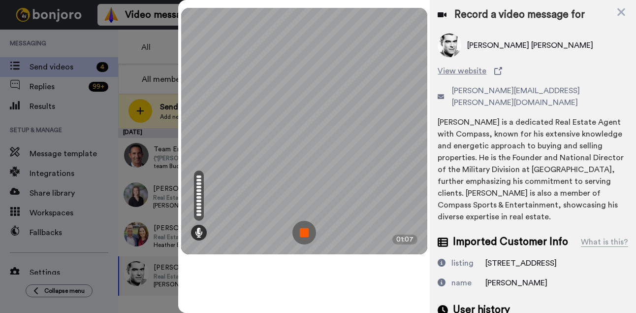
click at [304, 231] on img at bounding box center [304, 233] width 24 height 24
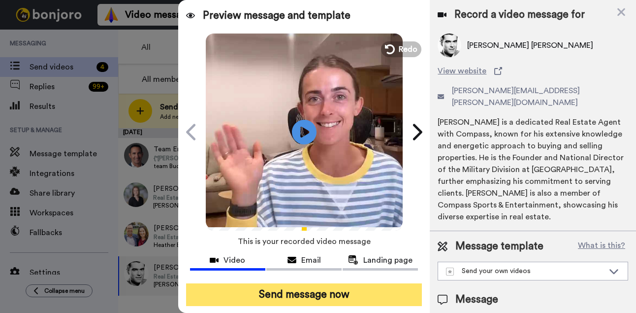
drag, startPoint x: 318, startPoint y: 296, endPoint x: 325, endPoint y: 296, distance: 6.9
click at [318, 296] on button "Send message now" at bounding box center [304, 294] width 236 height 23
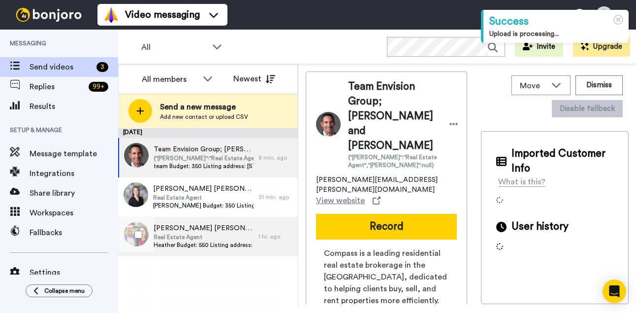
click at [203, 239] on span "Real Estate Agent" at bounding box center [204, 237] width 100 height 8
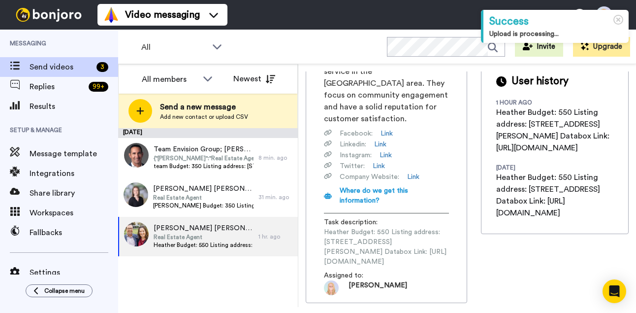
scroll to position [0, 137]
drag, startPoint x: 324, startPoint y: 241, endPoint x: 467, endPoint y: 242, distance: 142.7
click at [467, 242] on div "[PERSON_NAME] [PERSON_NAME] Real Estate Agent [PERSON_NAME][EMAIL_ADDRESS][DOMA…" at bounding box center [467, 187] width 323 height 232
copy span "[URL][DOMAIN_NAME]"
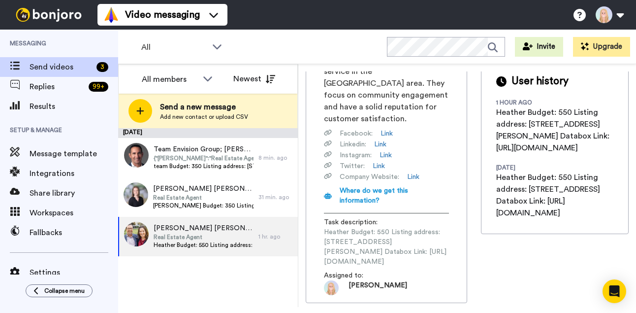
scroll to position [0, 0]
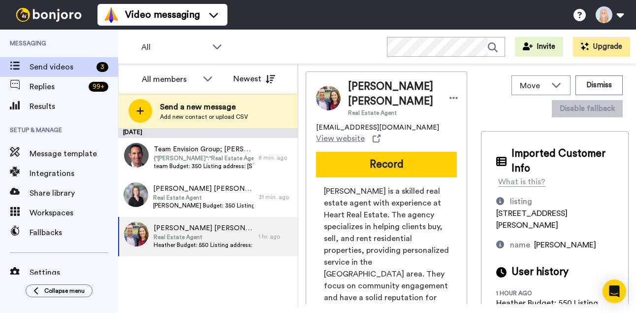
click at [316, 167] on button "Record" at bounding box center [386, 165] width 141 height 26
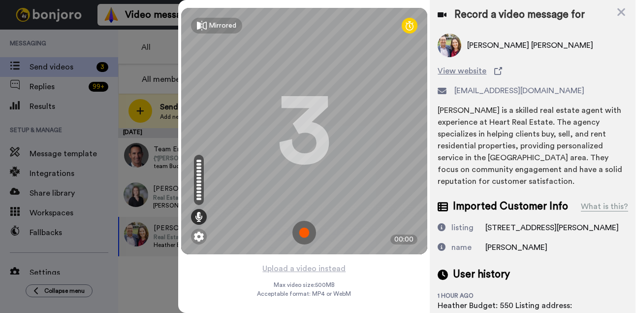
click at [304, 230] on img at bounding box center [304, 233] width 24 height 24
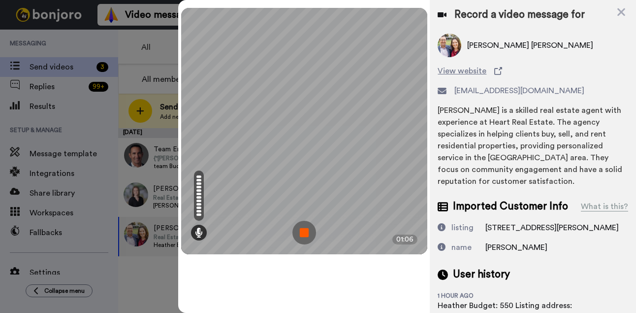
click at [304, 230] on img at bounding box center [304, 233] width 24 height 24
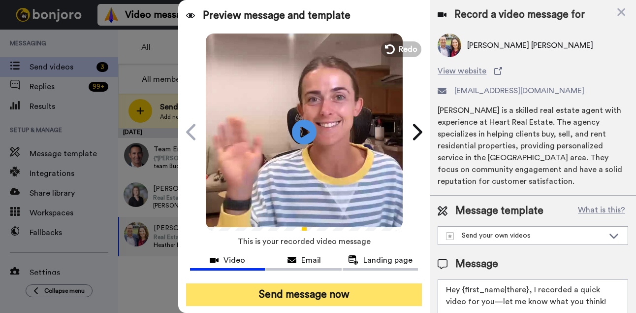
click at [348, 287] on button "Send message now" at bounding box center [304, 294] width 236 height 23
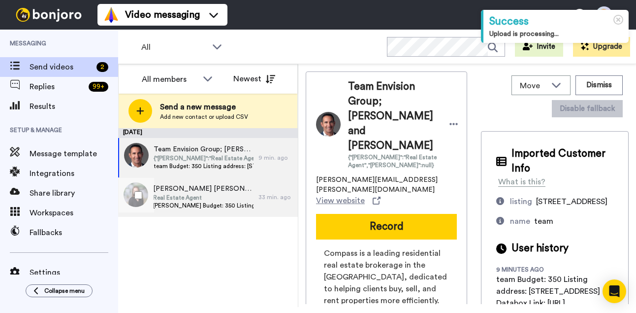
click at [194, 202] on span "Anita Budget: 350 Listing address: 755 Cooper Sandy Cove Databox Link: https://…" at bounding box center [203, 205] width 100 height 8
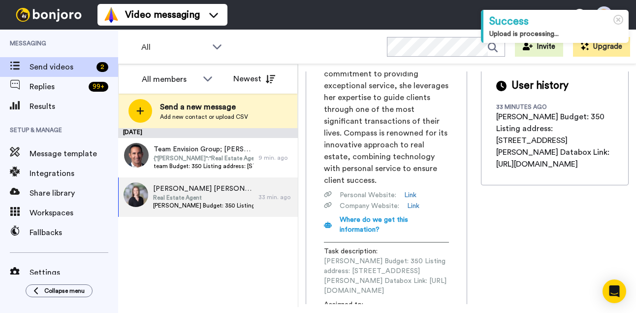
scroll to position [0, 128]
drag, startPoint x: 327, startPoint y: 250, endPoint x: 470, endPoint y: 248, distance: 142.3
click at [470, 248] on div "Anita Anita Ronan Hunter Real Estate Agent anita.ronanhunter@compass.com View w…" at bounding box center [467, 187] width 323 height 232
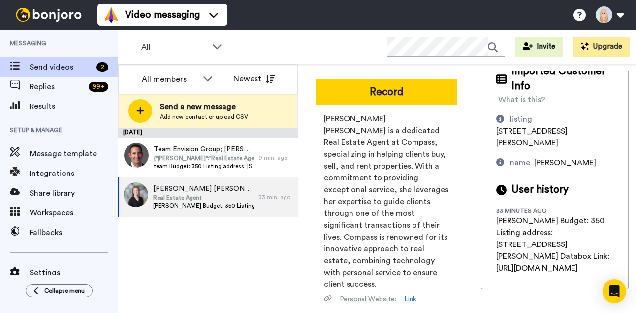
scroll to position [45, 0]
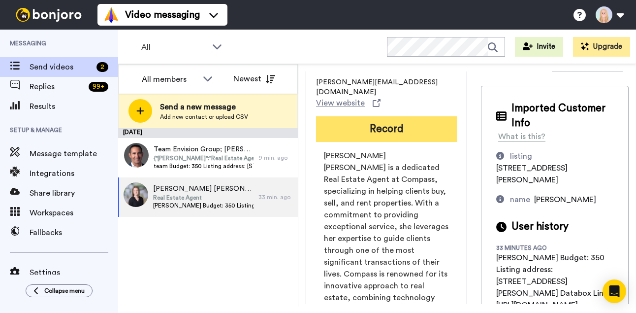
click at [317, 116] on button "Record" at bounding box center [386, 129] width 141 height 26
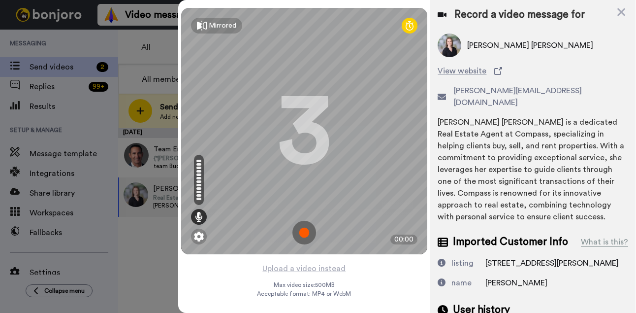
drag, startPoint x: 317, startPoint y: 114, endPoint x: 303, endPoint y: 231, distance: 117.9
click at [303, 231] on img at bounding box center [304, 233] width 24 height 24
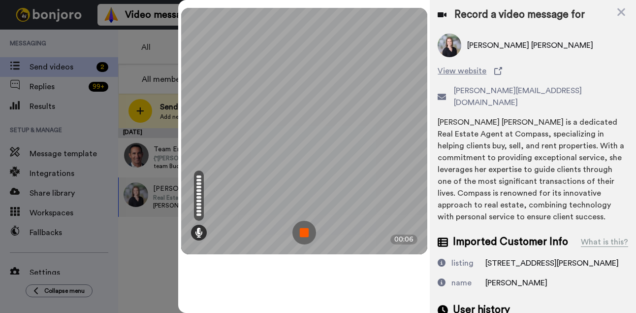
click at [303, 231] on img at bounding box center [304, 233] width 24 height 24
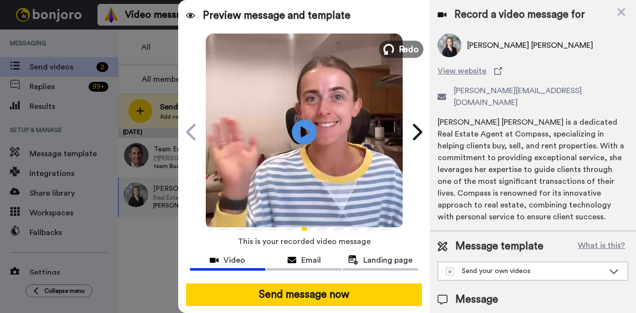
drag, startPoint x: 303, startPoint y: 231, endPoint x: 404, endPoint y: 53, distance: 205.2
click at [404, 53] on span "Redo" at bounding box center [408, 48] width 21 height 13
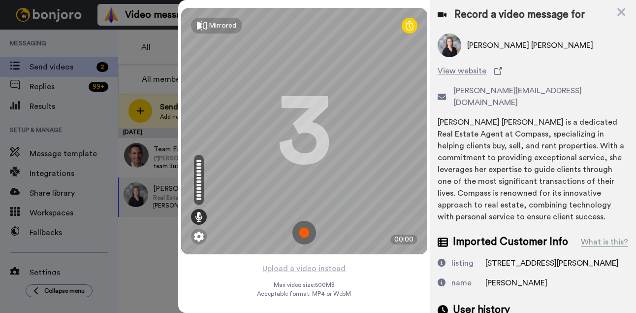
drag, startPoint x: 404, startPoint y: 53, endPoint x: 298, endPoint y: 226, distance: 203.7
click at [298, 226] on img at bounding box center [304, 233] width 24 height 24
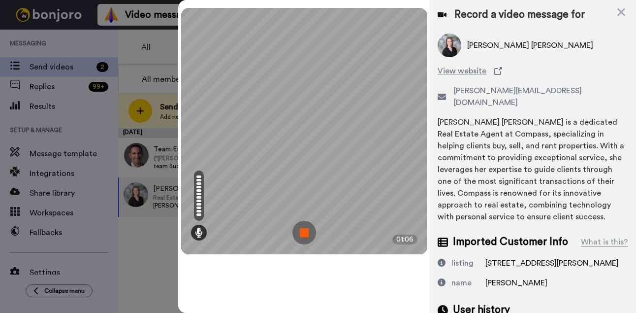
click at [306, 230] on img at bounding box center [304, 233] width 24 height 24
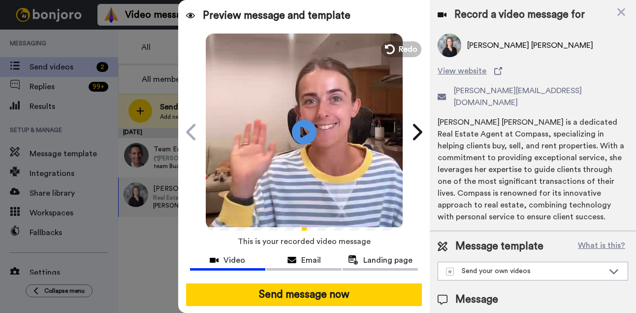
click at [319, 295] on button "Send message now" at bounding box center [304, 294] width 236 height 23
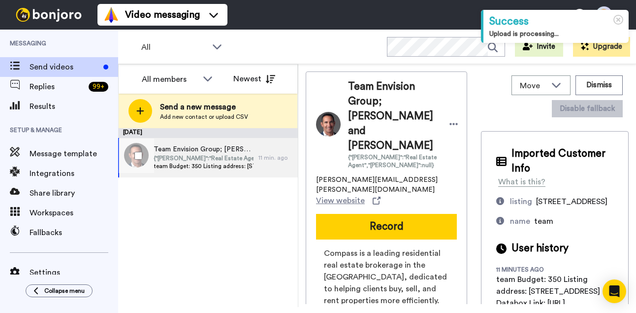
click at [219, 153] on span "Team Envision Group; [PERSON_NAME] and [PERSON_NAME]" at bounding box center [204, 149] width 100 height 10
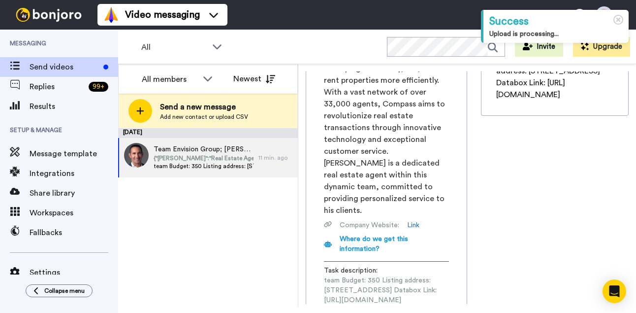
scroll to position [0, 134]
drag, startPoint x: 323, startPoint y: 242, endPoint x: 469, endPoint y: 242, distance: 145.7
click at [469, 242] on div "Team Envision Group; [PERSON_NAME] and [PERSON_NAME] {"[PERSON_NAME]":"Real Est…" at bounding box center [467, 187] width 323 height 232
copy span "[URL][DOMAIN_NAME]"
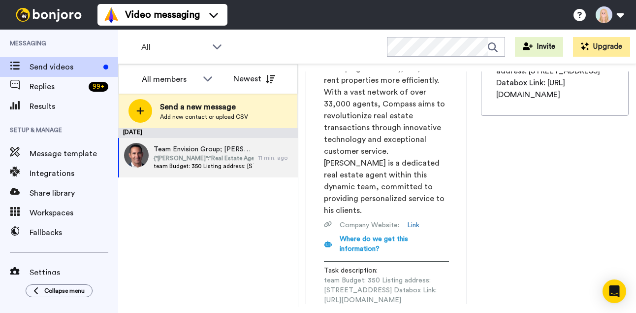
scroll to position [62, 0]
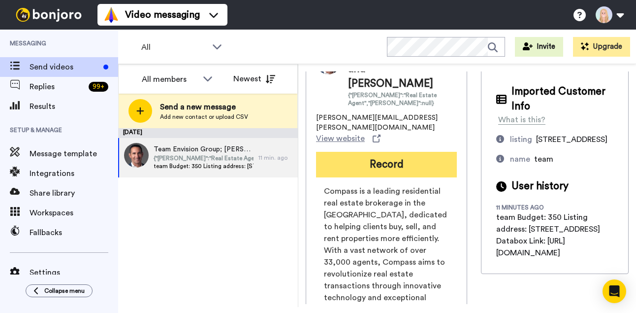
click at [316, 152] on button "Record" at bounding box center [386, 165] width 141 height 26
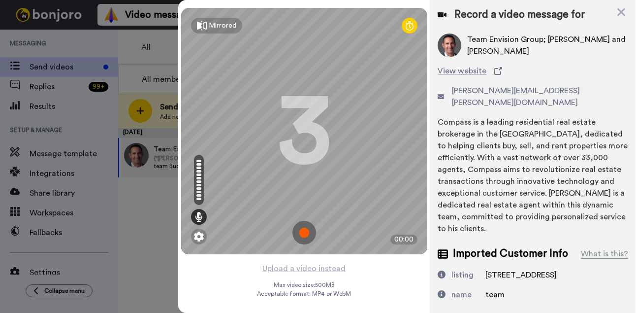
click at [306, 232] on img at bounding box center [304, 233] width 24 height 24
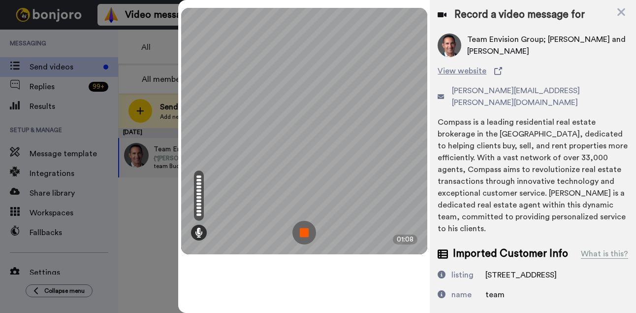
click at [306, 232] on img at bounding box center [304, 233] width 24 height 24
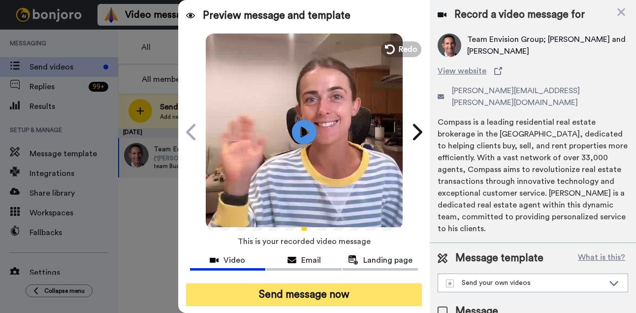
click at [352, 295] on button "Send message now" at bounding box center [304, 294] width 236 height 23
